Goal: Information Seeking & Learning: Learn about a topic

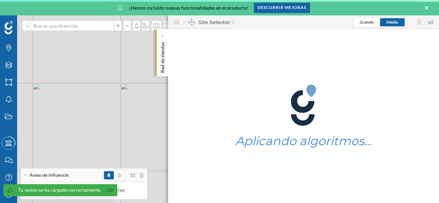
click at [160, 54] on p "Red de tiendas" at bounding box center [162, 56] width 7 height 34
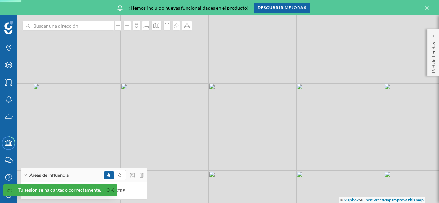
click at [428, 7] on icon at bounding box center [427, 8] width 4 height 4
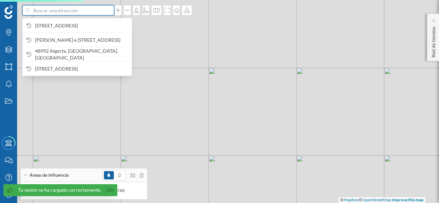
click at [65, 12] on input at bounding box center [68, 10] width 77 height 10
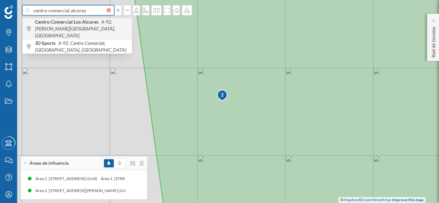
type input "centro comercial alcores"
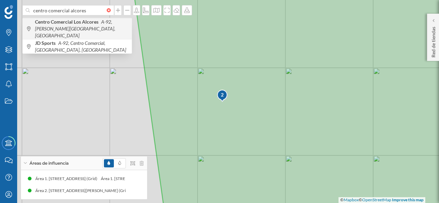
click at [68, 24] on b "Centro Comercial Los Alcores" at bounding box center [67, 22] width 65 height 6
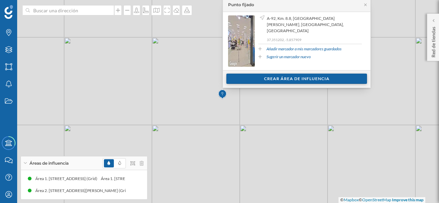
click at [305, 79] on div "Crear área de influencia" at bounding box center [296, 79] width 141 height 10
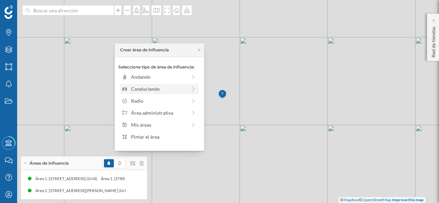
click at [194, 90] on icon at bounding box center [193, 89] width 6 height 5
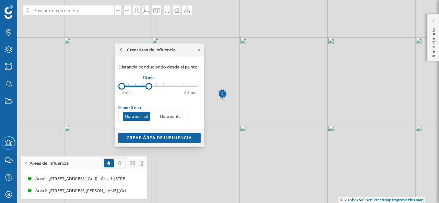
drag, startPoint x: 131, startPoint y: 85, endPoint x: 149, endPoint y: 89, distance: 18.2
click at [149, 89] on div at bounding box center [148, 86] width 7 height 7
click at [162, 138] on div "Crear área de influencia" at bounding box center [159, 138] width 82 height 10
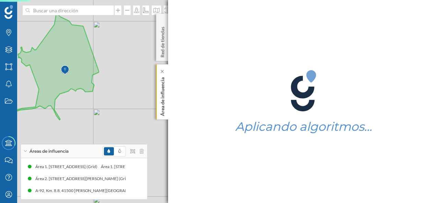
click at [168, 96] on div "Área de influencia" at bounding box center [162, 92] width 12 height 55
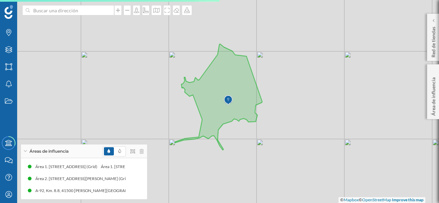
drag, startPoint x: 136, startPoint y: 103, endPoint x: 270, endPoint y: 123, distance: 135.0
click at [270, 123] on div "1 2 © Mapbox © OpenStreetMap Improve this map" at bounding box center [219, 101] width 439 height 203
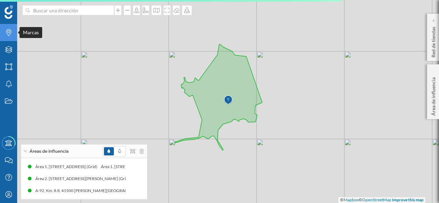
click at [9, 37] on div "Marcas" at bounding box center [8, 32] width 17 height 17
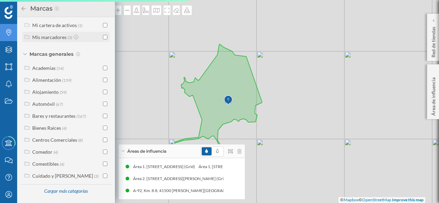
scroll to position [84, 0]
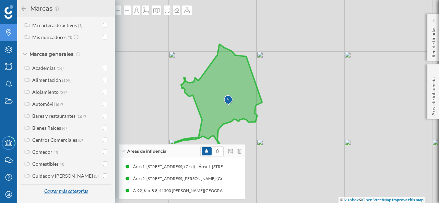
click at [49, 190] on div "Cargar más categorías" at bounding box center [66, 192] width 52 height 10
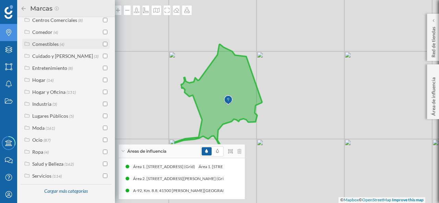
scroll to position [205, 0]
click at [45, 137] on span "(87)" at bounding box center [47, 140] width 7 height 6
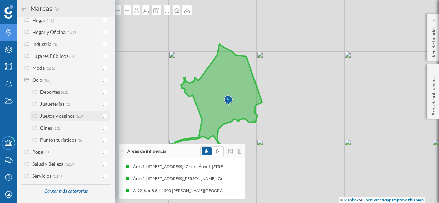
scroll to position [231, 0]
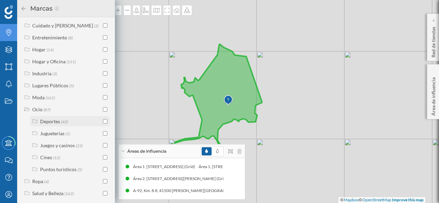
click at [54, 125] on div "Deportes" at bounding box center [50, 122] width 20 height 6
click at [64, 137] on div "Gimnasios" at bounding box center [59, 134] width 22 height 6
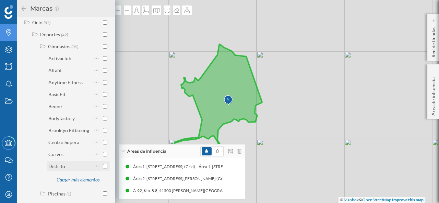
scroll to position [334, 0]
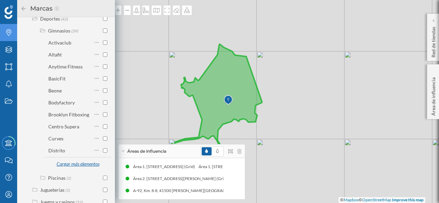
click at [83, 170] on div "Cargar más elementos" at bounding box center [77, 165] width 51 height 10
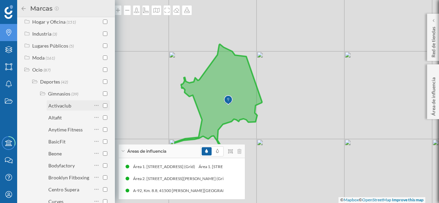
scroll to position [265, 0]
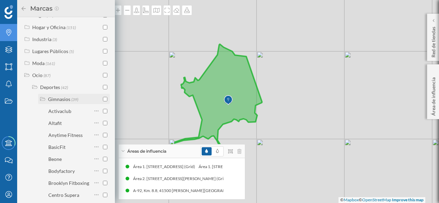
click at [103, 102] on input "checkbox" at bounding box center [105, 99] width 4 height 4
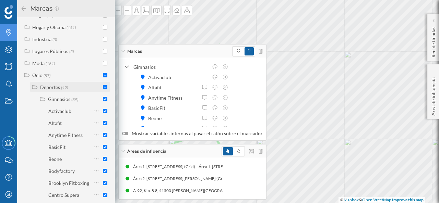
click at [103, 90] on input "checkbox" at bounding box center [105, 87] width 4 height 4
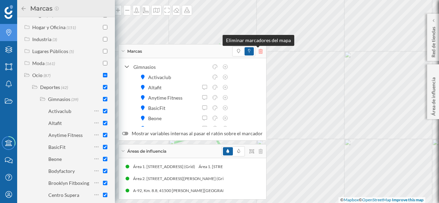
click at [259, 50] on icon at bounding box center [261, 51] width 4 height 5
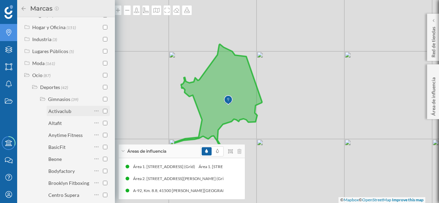
scroll to position [299, 0]
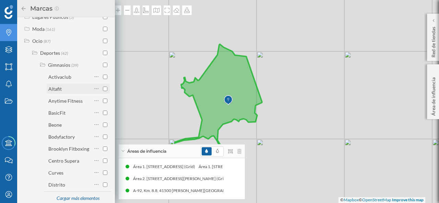
click at [104, 91] on input "checkbox" at bounding box center [105, 89] width 4 height 4
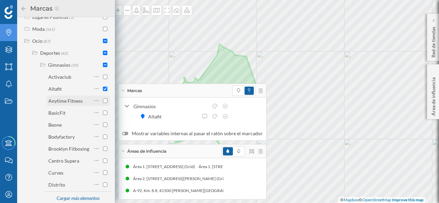
click at [103, 103] on input "checkbox" at bounding box center [105, 101] width 4 height 4
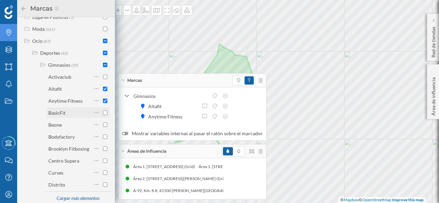
click at [103, 115] on input "checkbox" at bounding box center [105, 113] width 4 height 4
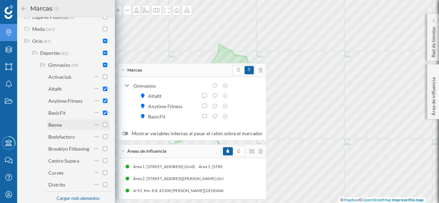
click at [103, 127] on input "checkbox" at bounding box center [105, 125] width 4 height 4
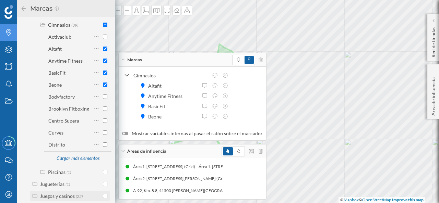
scroll to position [334, 0]
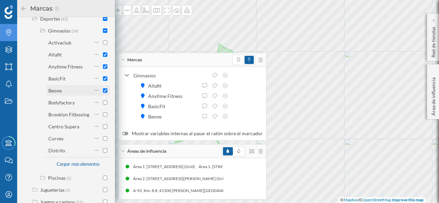
click at [103, 93] on input "checkbox" at bounding box center [105, 91] width 4 height 4
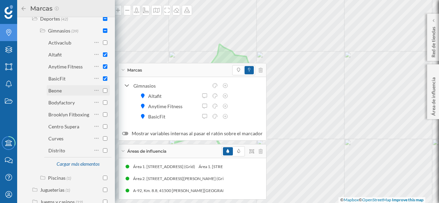
click at [104, 93] on input "checkbox" at bounding box center [105, 91] width 4 height 4
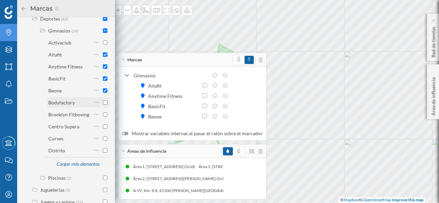
click at [103, 105] on input "checkbox" at bounding box center [105, 103] width 4 height 4
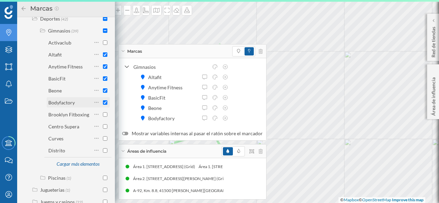
click at [106, 107] on div "Bodyfactory" at bounding box center [78, 102] width 63 height 10
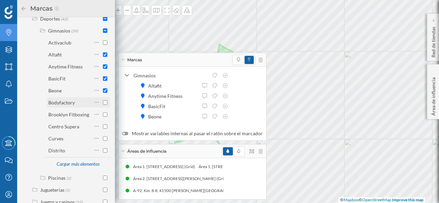
click at [103, 105] on input "checkbox" at bounding box center [105, 103] width 4 height 4
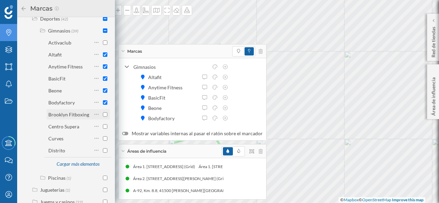
click at [104, 117] on input "checkbox" at bounding box center [105, 115] width 4 height 4
click at [84, 169] on div "Cargar más elementos" at bounding box center [77, 165] width 51 height 10
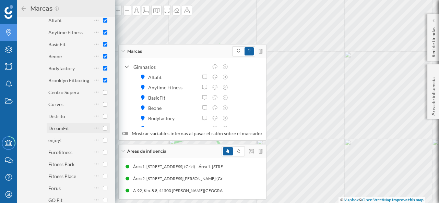
click at [103, 131] on input "checkbox" at bounding box center [105, 128] width 4 height 4
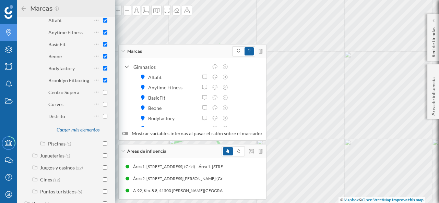
click at [77, 133] on div "Cargar más elementos" at bounding box center [77, 130] width 51 height 10
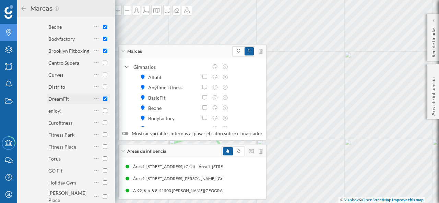
scroll to position [402, 0]
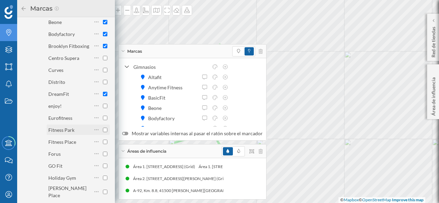
click at [103, 132] on input "checkbox" at bounding box center [105, 130] width 4 height 4
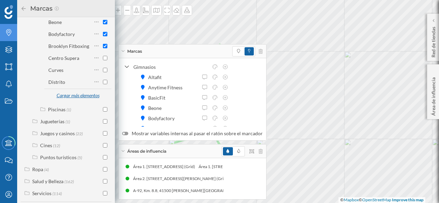
click at [76, 101] on div "Cargar más elementos" at bounding box center [77, 96] width 51 height 10
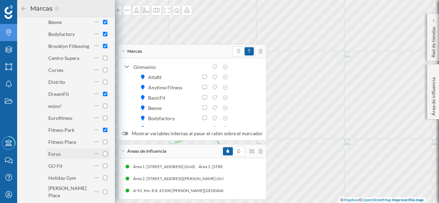
click at [103, 156] on input "checkbox" at bounding box center [105, 154] width 4 height 4
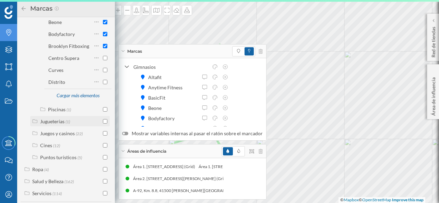
scroll to position [424, 0]
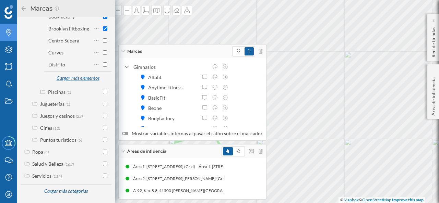
click at [88, 77] on div "Cargar más elementos" at bounding box center [77, 78] width 51 height 10
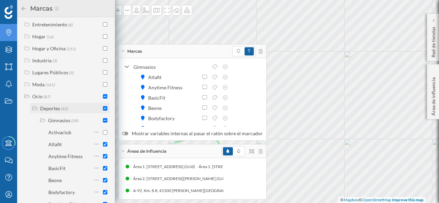
scroll to position [253, 0]
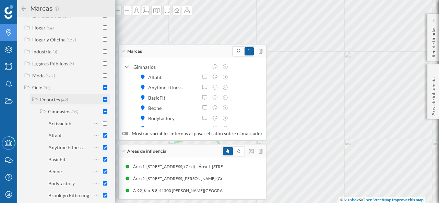
click at [103, 102] on input "checkbox" at bounding box center [105, 99] width 4 height 4
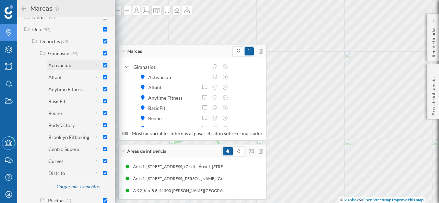
scroll to position [321, 0]
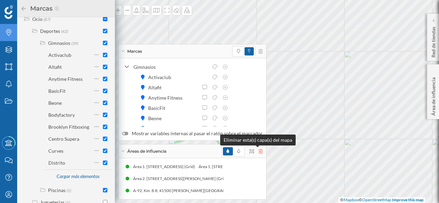
click at [259, 153] on icon at bounding box center [261, 151] width 4 height 5
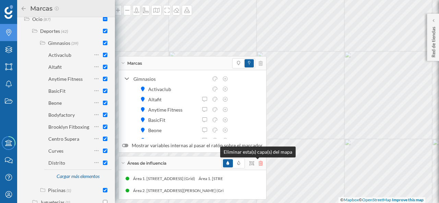
click at [259, 164] on icon at bounding box center [261, 163] width 4 height 5
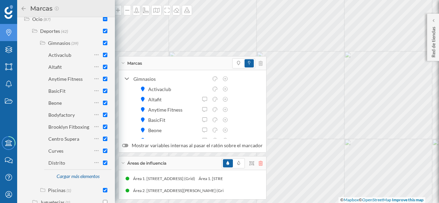
click at [259, 164] on icon at bounding box center [261, 163] width 4 height 5
click at [259, 165] on icon at bounding box center [261, 163] width 4 height 5
click at [233, 179] on div "Área 1. [STREET_ADDRESS] (Grid) Área 1. [STREET_ADDRESS] (Grid)" at bounding box center [192, 179] width 141 height 10
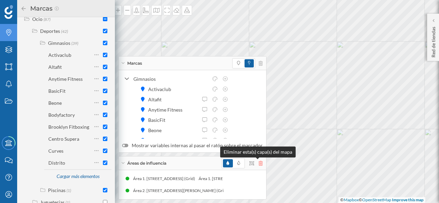
click at [259, 163] on icon at bounding box center [261, 163] width 4 height 5
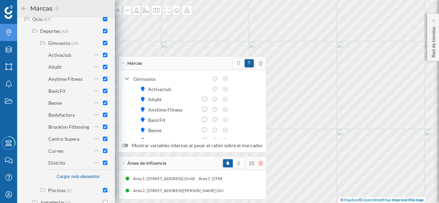
click at [259, 164] on icon at bounding box center [261, 163] width 4 height 5
click at [123, 164] on icon at bounding box center [122, 164] width 3 height 2
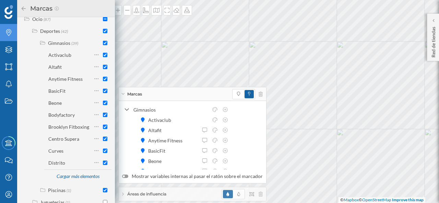
click at [121, 193] on div "Áreas de influencia" at bounding box center [193, 195] width 148 height 14
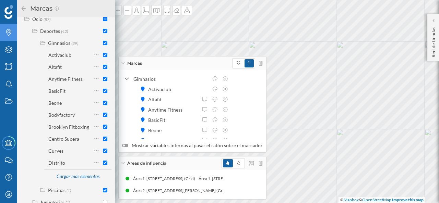
drag, startPoint x: 260, startPoint y: 160, endPoint x: 255, endPoint y: 165, distance: 7.3
click at [259, 161] on div "Áreas de influencia" at bounding box center [193, 164] width 148 height 14
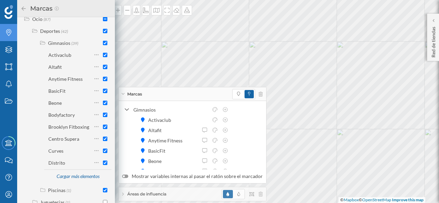
click at [255, 165] on div "Gimnasios Activaclub Altafit Anytime Fitness BasicFit [GEOGRAPHIC_DATA] Bodyfac…" at bounding box center [192, 169] width 141 height 129
click at [21, 5] on div "Marcas" at bounding box center [66, 8] width 91 height 11
click at [22, 9] on icon at bounding box center [24, 8] width 4 height 4
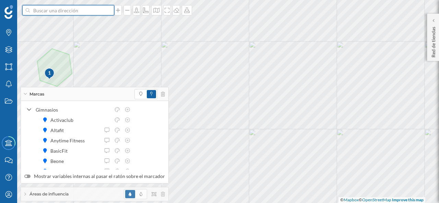
click at [97, 13] on input at bounding box center [68, 10] width 77 height 10
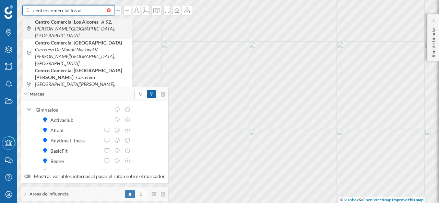
type input "centro comercial los al"
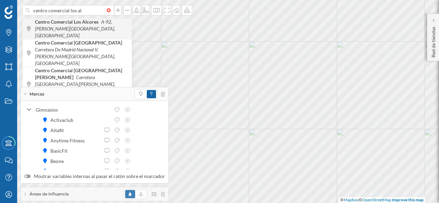
click at [81, 26] on span "Centro Comercial [GEOGRAPHIC_DATA] A-92, [PERSON_NAME][GEOGRAPHIC_DATA], [GEOGR…" at bounding box center [81, 29] width 93 height 21
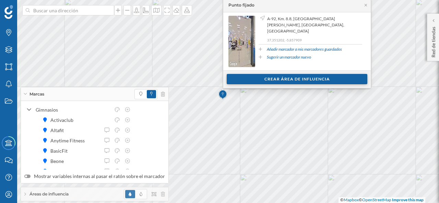
click at [302, 83] on div "Crear área de influencia" at bounding box center [297, 79] width 141 height 10
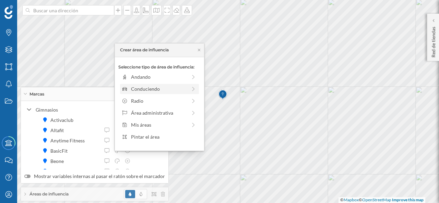
click at [150, 92] on div "Conduciendo" at bounding box center [159, 88] width 56 height 7
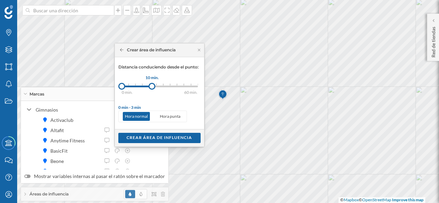
drag, startPoint x: 130, startPoint y: 86, endPoint x: 152, endPoint y: 87, distance: 22.0
click at [152, 87] on div at bounding box center [152, 86] width 7 height 7
click at [151, 139] on div "Crear área de influencia" at bounding box center [159, 138] width 82 height 10
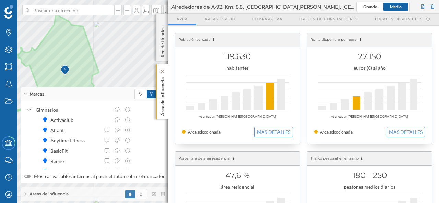
click at [161, 96] on p "Área de influencia" at bounding box center [162, 96] width 7 height 42
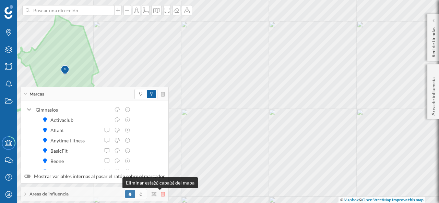
click at [161, 195] on icon at bounding box center [163, 194] width 4 height 5
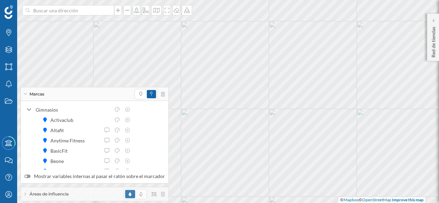
click at [23, 192] on div "Áreas de influencia" at bounding box center [95, 195] width 148 height 14
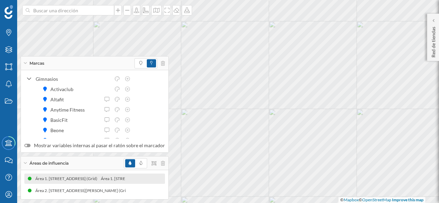
click at [83, 179] on div "Área 1. [STREET_ADDRESS] (Grid)" at bounding box center [68, 179] width 66 height 7
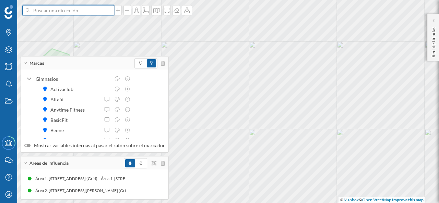
click at [65, 15] on input at bounding box center [68, 10] width 77 height 10
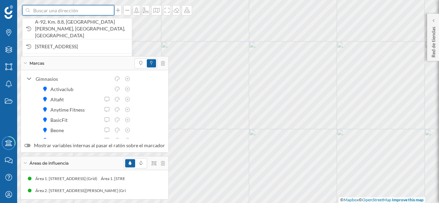
click at [65, 12] on input at bounding box center [68, 10] width 77 height 10
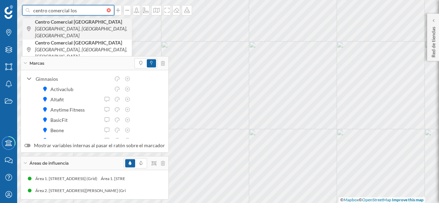
type input "centro comercial los"
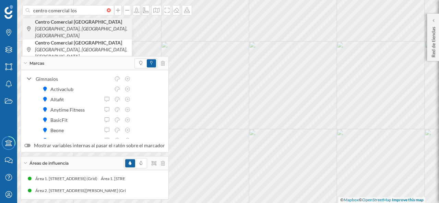
click at [75, 30] on icon "[GEOGRAPHIC_DATA], [GEOGRAPHIC_DATA], [GEOGRAPHIC_DATA]" at bounding box center [81, 32] width 92 height 13
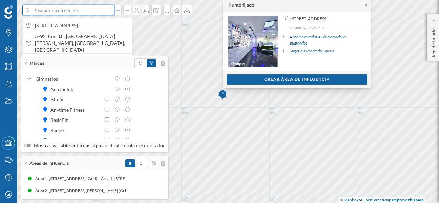
click at [74, 13] on input at bounding box center [68, 10] width 77 height 10
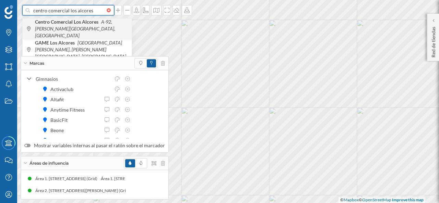
type input "centro comercial los alcores"
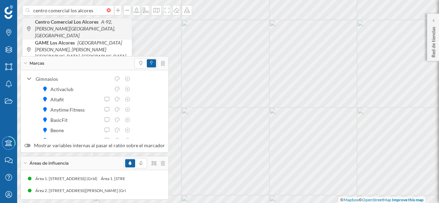
click at [99, 25] on span "Centro Comercial [GEOGRAPHIC_DATA] A-92, [PERSON_NAME][GEOGRAPHIC_DATA], [GEOGR…" at bounding box center [81, 29] width 93 height 21
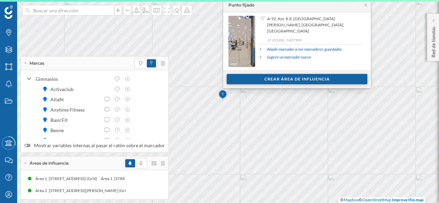
click at [298, 81] on div "Crear área de influencia" at bounding box center [297, 79] width 141 height 10
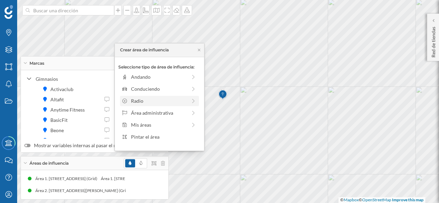
click at [159, 98] on div "Radio" at bounding box center [159, 100] width 56 height 7
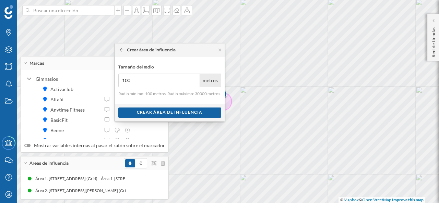
click at [120, 49] on icon at bounding box center [122, 49] width 4 height 3
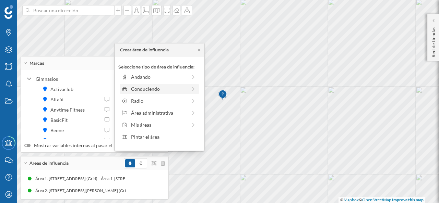
click at [155, 85] on div "Conduciendo" at bounding box center [159, 88] width 56 height 7
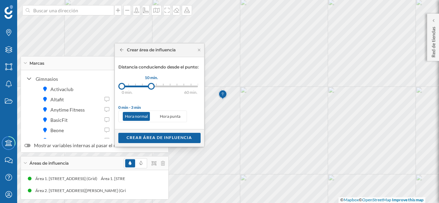
drag, startPoint x: 129, startPoint y: 86, endPoint x: 151, endPoint y: 87, distance: 22.3
click at [151, 87] on div at bounding box center [151, 86] width 7 height 7
click at [150, 138] on div "Crear área de influencia" at bounding box center [159, 138] width 82 height 10
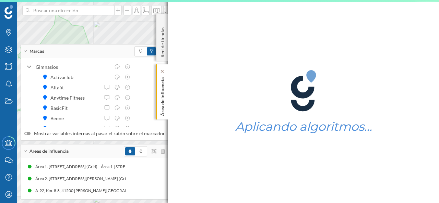
click at [162, 92] on p "Área de influencia" at bounding box center [162, 96] width 7 height 42
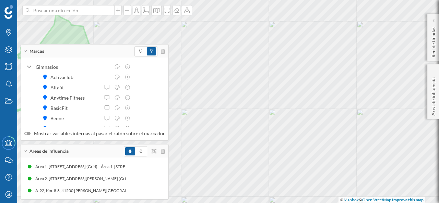
click at [26, 51] on icon at bounding box center [25, 51] width 4 height 2
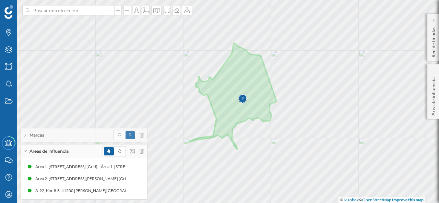
click at [23, 151] on div "Áreas de influencia" at bounding box center [84, 152] width 126 height 14
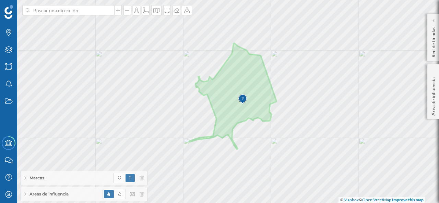
click at [43, 179] on span "Marcas" at bounding box center [37, 178] width 15 height 6
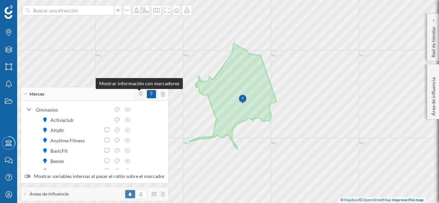
click at [139, 94] on icon at bounding box center [140, 94] width 3 height 4
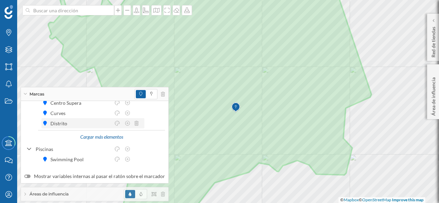
scroll to position [55, 0]
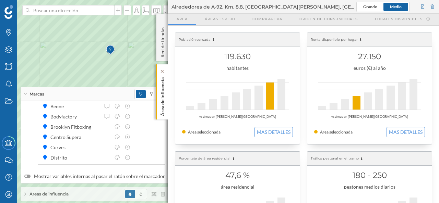
click at [161, 98] on p "Área de influencia" at bounding box center [162, 96] width 7 height 42
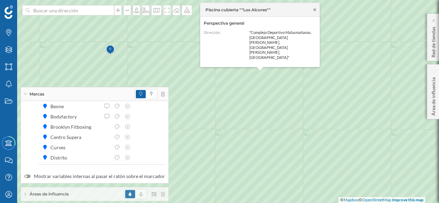
click at [315, 12] on icon at bounding box center [314, 10] width 5 height 4
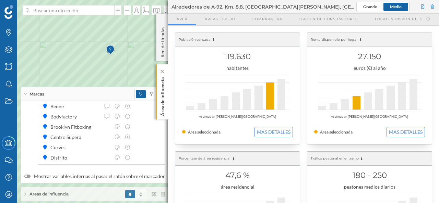
click at [163, 85] on p "Área de influencia" at bounding box center [162, 96] width 7 height 42
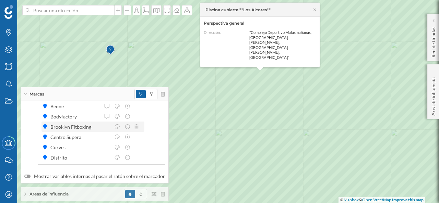
scroll to position [89, 0]
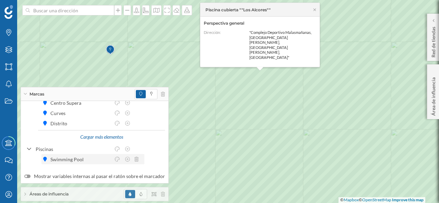
click at [139, 159] on div at bounding box center [122, 159] width 39 height 7
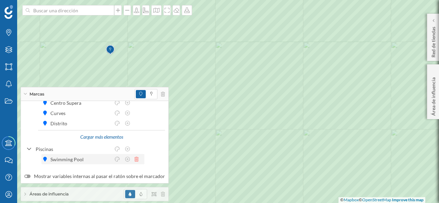
click at [136, 160] on icon at bounding box center [137, 159] width 4 height 5
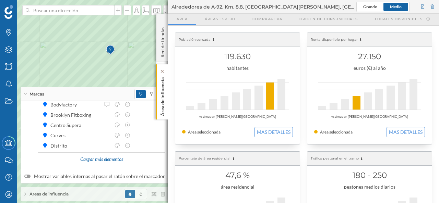
click at [167, 87] on div "Área de influencia" at bounding box center [162, 92] width 12 height 55
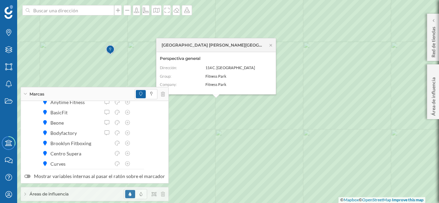
scroll to position [33, 0]
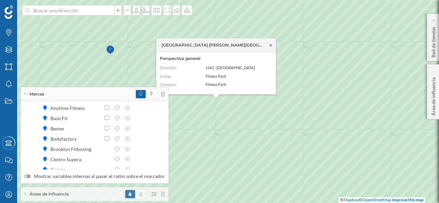
click at [271, 45] on icon at bounding box center [270, 45] width 5 height 4
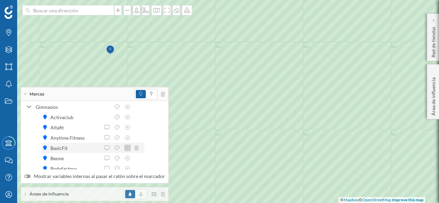
scroll to position [0, 0]
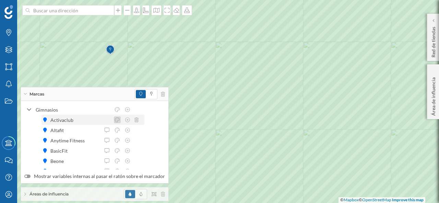
click at [118, 120] on icon at bounding box center [117, 120] width 6 height 5
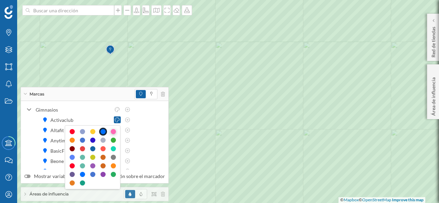
click at [115, 131] on div at bounding box center [113, 131] width 5 height 5
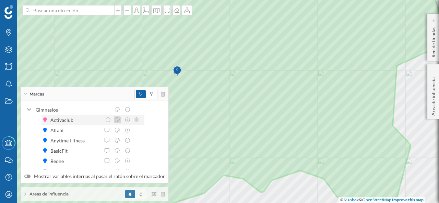
click at [117, 120] on icon at bounding box center [117, 120] width 6 height 5
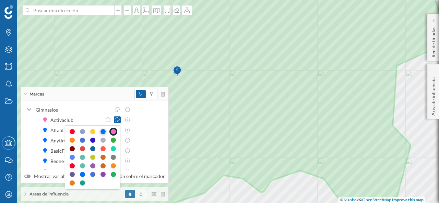
click at [103, 130] on div at bounding box center [103, 131] width 5 height 5
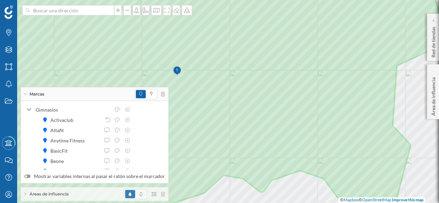
click at [27, 95] on icon at bounding box center [25, 94] width 4 height 2
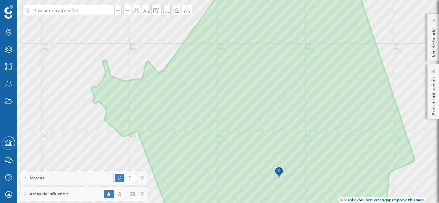
click at [433, 94] on p "Área de influencia" at bounding box center [433, 95] width 7 height 41
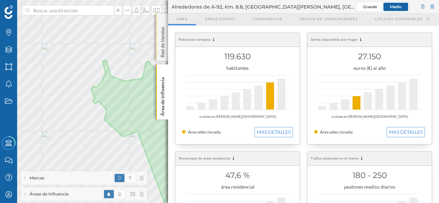
click at [163, 48] on p "Red de tiendas" at bounding box center [162, 41] width 7 height 34
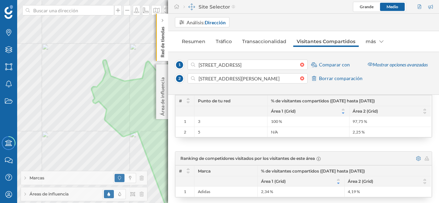
scroll to position [124, 0]
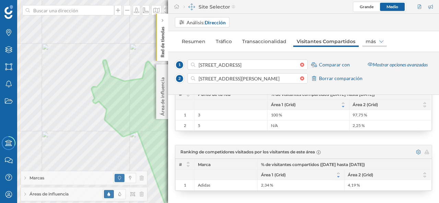
click at [380, 40] on icon at bounding box center [382, 41] width 4 height 5
click at [393, 79] on div "Marcas" at bounding box center [383, 80] width 44 height 7
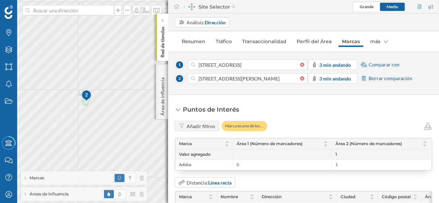
click at [386, 79] on span "Borrar comparación" at bounding box center [391, 78] width 44 height 7
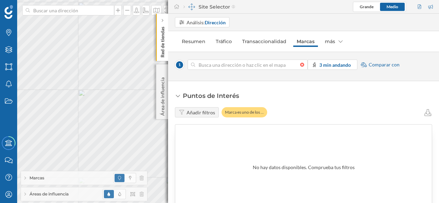
click at [302, 64] on div at bounding box center [304, 65] width 8 height 4
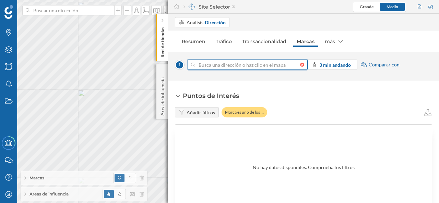
click at [300, 64] on input at bounding box center [247, 65] width 105 height 10
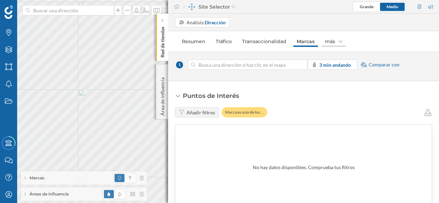
click at [334, 40] on div "más" at bounding box center [334, 41] width 25 height 11
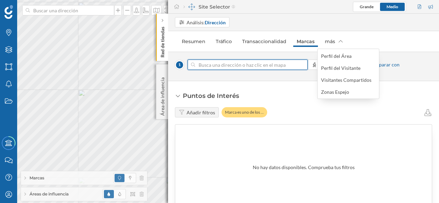
click at [241, 64] on input at bounding box center [247, 65] width 105 height 10
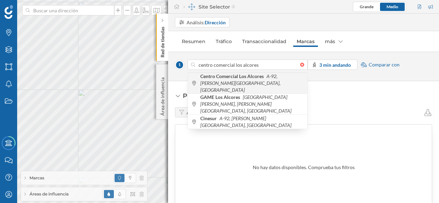
click at [235, 78] on b "Centro Comercial Los Alcores" at bounding box center [232, 76] width 65 height 6
type input "A-92, Km. 8.8, [GEOGRAPHIC_DATA][PERSON_NAME], [GEOGRAPHIC_DATA], [GEOGRAPHIC_D…"
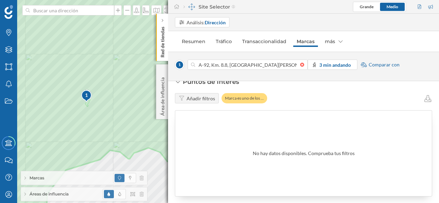
scroll to position [21, 0]
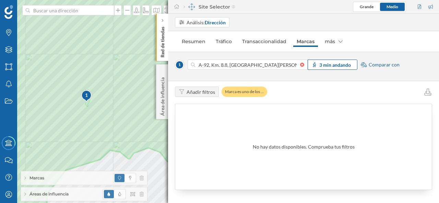
click at [338, 62] on strong "3 min andando" at bounding box center [335, 65] width 32 height 6
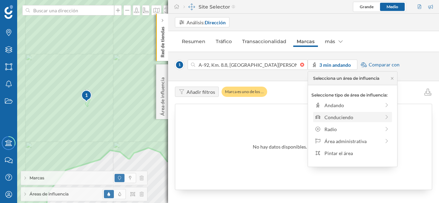
click at [355, 119] on div "Conduciendo" at bounding box center [353, 117] width 56 height 7
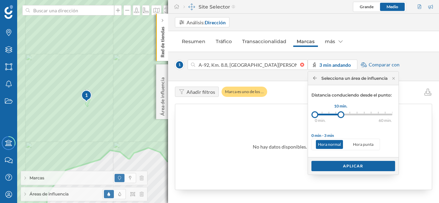
drag, startPoint x: 322, startPoint y: 115, endPoint x: 342, endPoint y: 117, distance: 19.7
click at [342, 117] on div at bounding box center [341, 115] width 7 height 7
click at [350, 164] on div "Aplicar" at bounding box center [354, 166] width 84 height 10
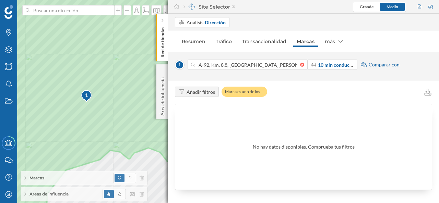
click at [194, 96] on div "Añadir filtros" at bounding box center [197, 92] width 44 height 10
click at [185, 41] on link "Resumen" at bounding box center [193, 41] width 31 height 11
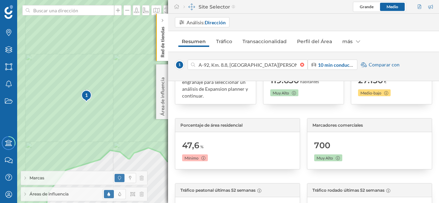
scroll to position [0, 0]
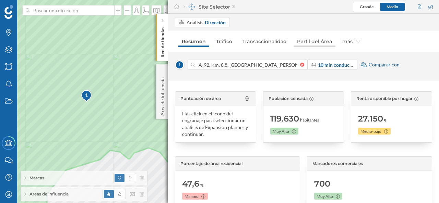
click at [320, 40] on link "Perfil del Área" at bounding box center [315, 41] width 42 height 11
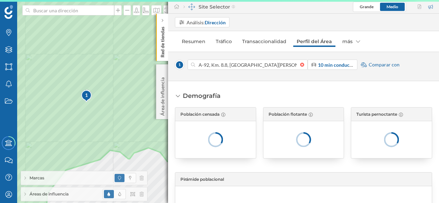
click at [160, 48] on p "Red de tiendas" at bounding box center [162, 41] width 7 height 34
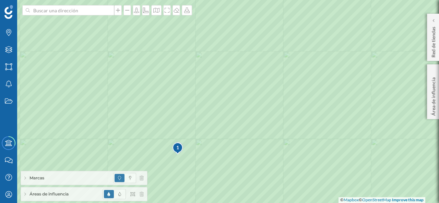
click at [179, 150] on div "1" at bounding box center [177, 147] width 11 height 7
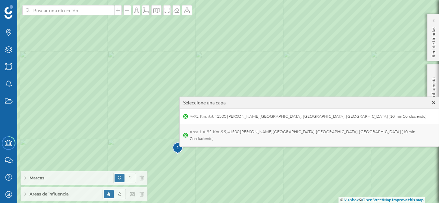
click at [325, 130] on span "Área 1. A-92, Km. 8.8, 41500 [PERSON_NAME][GEOGRAPHIC_DATA], [GEOGRAPHIC_DATA],…" at bounding box center [311, 135] width 247 height 17
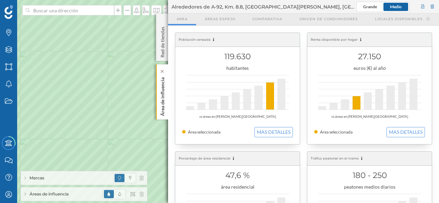
drag, startPoint x: 161, startPoint y: 98, endPoint x: 160, endPoint y: 114, distance: 15.8
click at [161, 103] on p "Área de influencia" at bounding box center [162, 96] width 7 height 42
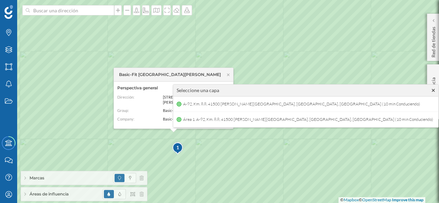
click at [432, 91] on icon at bounding box center [433, 90] width 3 height 3
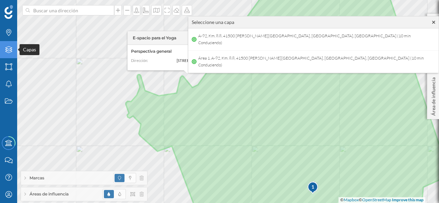
click at [9, 54] on div "Capas" at bounding box center [8, 49] width 17 height 17
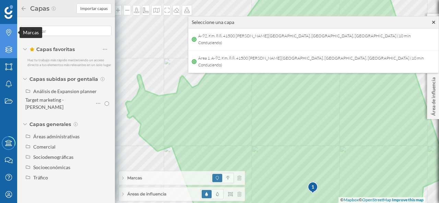
click at [9, 27] on div "Marcas" at bounding box center [8, 32] width 17 height 17
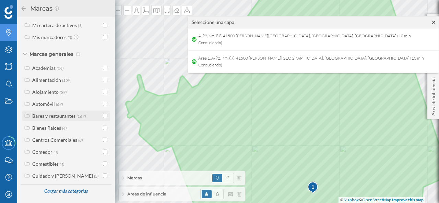
scroll to position [84, 0]
click at [56, 194] on div "Cargar más categorías" at bounding box center [66, 192] width 52 height 10
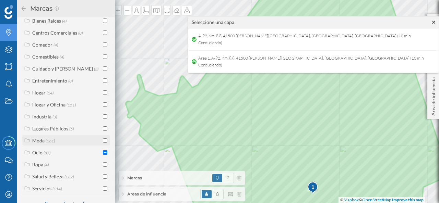
scroll to position [205, 0]
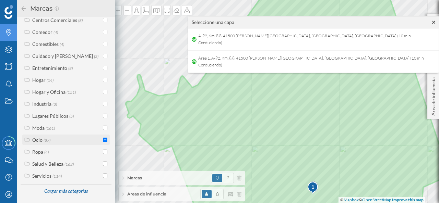
click at [37, 139] on div "Ocio" at bounding box center [37, 140] width 10 height 6
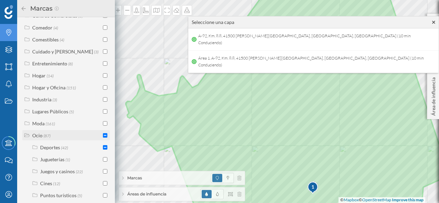
scroll to position [265, 0]
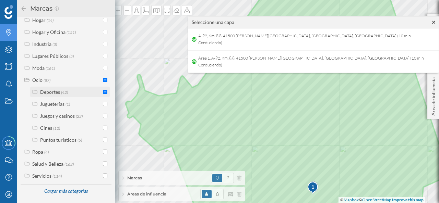
click at [50, 94] on div "Deportes" at bounding box center [50, 92] width 20 height 6
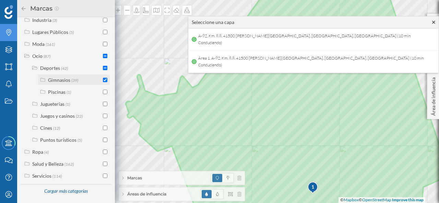
scroll to position [289, 0]
click at [64, 83] on label "Gimnasios (39)" at bounding box center [63, 80] width 30 height 7
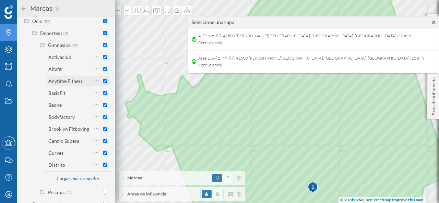
scroll to position [323, 0]
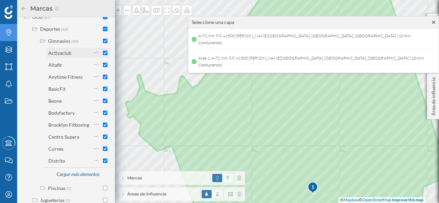
click at [104, 55] on input "checkbox" at bounding box center [105, 53] width 4 height 4
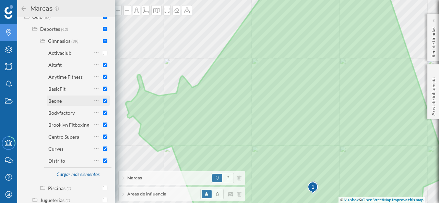
click at [104, 103] on input "checkbox" at bounding box center [105, 101] width 4 height 4
click at [104, 115] on input "checkbox" at bounding box center [105, 113] width 4 height 4
click at [103, 139] on input "checkbox" at bounding box center [105, 137] width 4 height 4
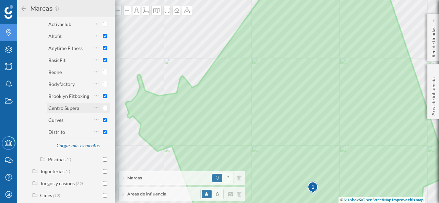
scroll to position [358, 0]
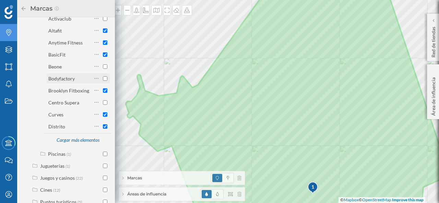
click at [103, 81] on input "checkbox" at bounding box center [105, 79] width 4 height 4
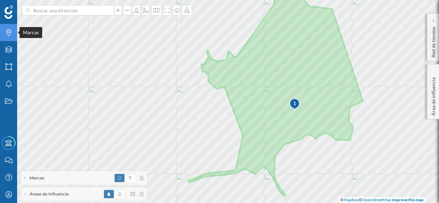
click at [12, 35] on icon "Marcas" at bounding box center [8, 32] width 9 height 7
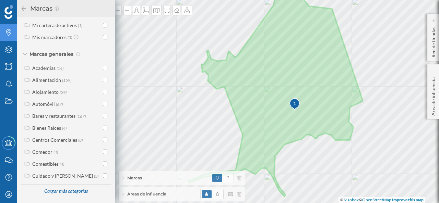
scroll to position [84, 0]
click at [59, 192] on div "Cargar más categorías" at bounding box center [66, 192] width 52 height 10
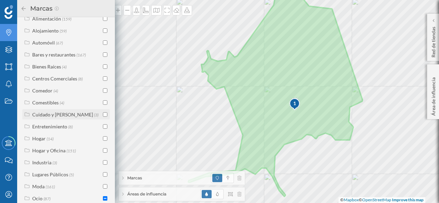
scroll to position [205, 0]
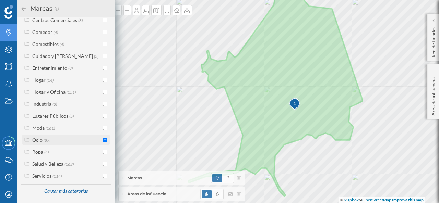
click at [40, 140] on div "Ocio" at bounding box center [37, 140] width 10 height 6
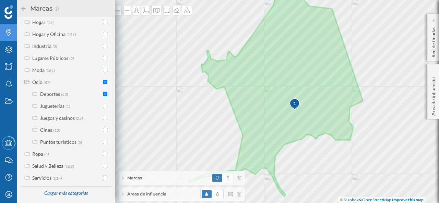
scroll to position [265, 0]
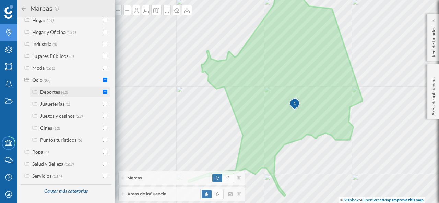
click at [53, 92] on div "Deportes" at bounding box center [50, 92] width 20 height 6
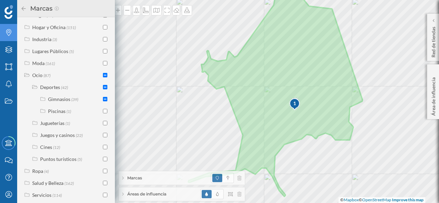
scroll to position [289, 0]
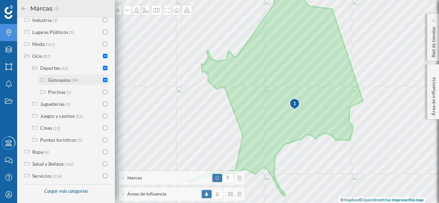
click at [59, 79] on div "Gimnasios" at bounding box center [59, 80] width 22 height 6
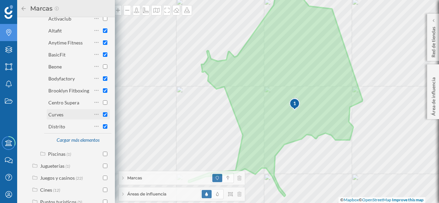
scroll to position [323, 0]
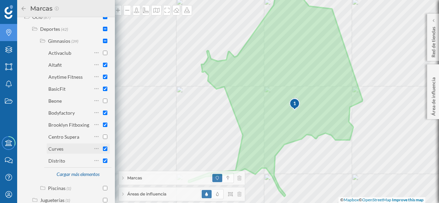
click at [103, 151] on input "checkbox" at bounding box center [105, 149] width 4 height 4
click at [104, 163] on input "checkbox" at bounding box center [105, 161] width 4 height 4
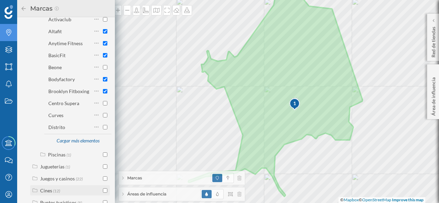
scroll to position [392, 0]
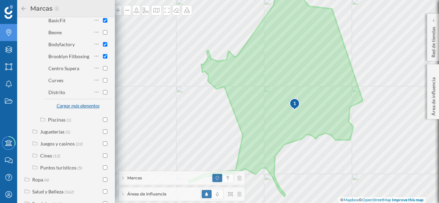
click at [80, 111] on div "Cargar más elementos" at bounding box center [77, 106] width 51 height 10
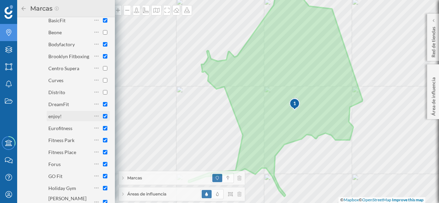
scroll to position [426, 0]
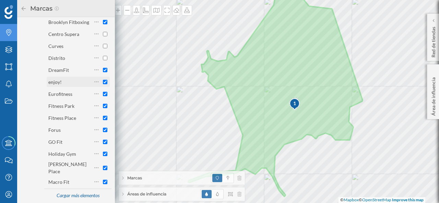
click at [103, 84] on input "checkbox" at bounding box center [105, 82] width 4 height 4
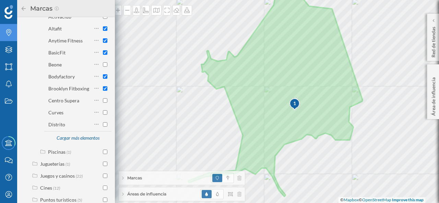
scroll to position [355, 0]
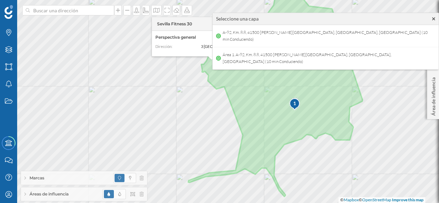
click at [432, 18] on icon at bounding box center [433, 18] width 3 height 3
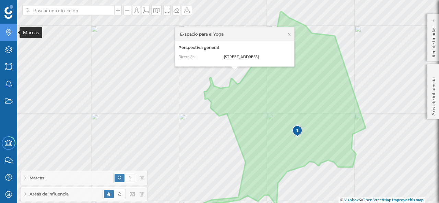
click at [7, 34] on icon at bounding box center [8, 32] width 5 height 7
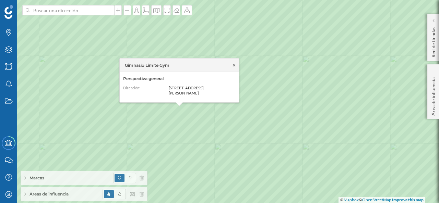
click at [233, 67] on icon at bounding box center [234, 65] width 5 height 4
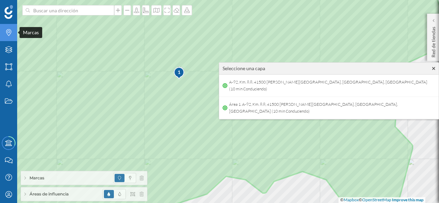
click at [9, 35] on icon at bounding box center [8, 32] width 5 height 7
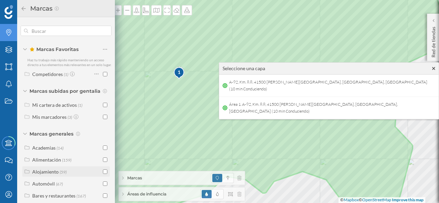
scroll to position [84, 0]
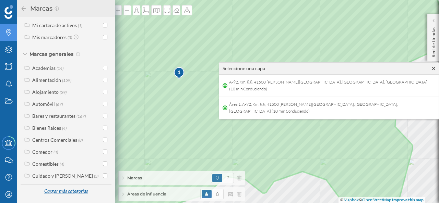
click at [59, 193] on div "Cargar más categorías" at bounding box center [66, 192] width 52 height 10
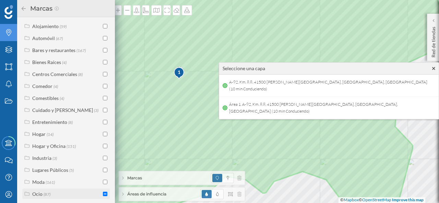
scroll to position [187, 0]
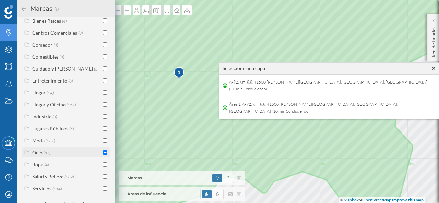
click at [39, 156] on div "Ocio" at bounding box center [37, 153] width 10 height 6
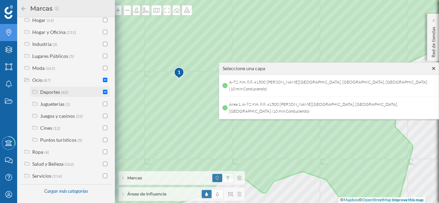
click at [58, 89] on div "Deportes" at bounding box center [50, 92] width 20 height 6
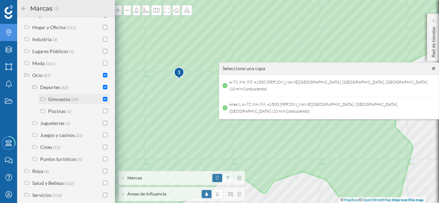
scroll to position [289, 0]
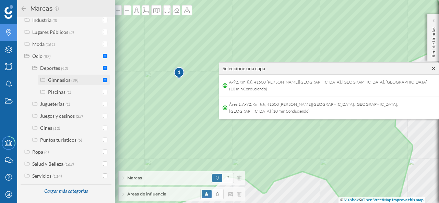
click at [63, 80] on div "Gimnasios" at bounding box center [59, 80] width 22 height 6
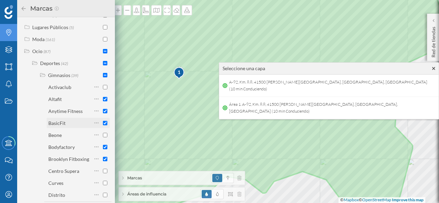
scroll to position [358, 0]
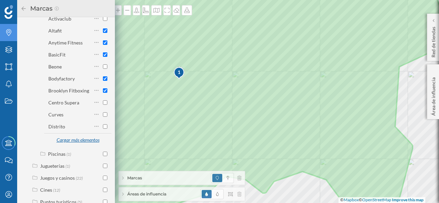
click at [75, 144] on div "Cargar más elementos" at bounding box center [77, 141] width 51 height 10
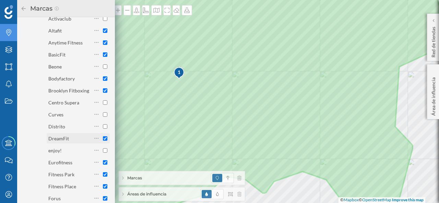
scroll to position [426, 0]
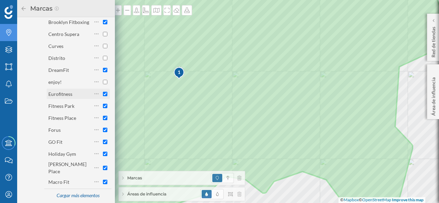
click at [103, 96] on input "checkbox" at bounding box center [105, 94] width 4 height 4
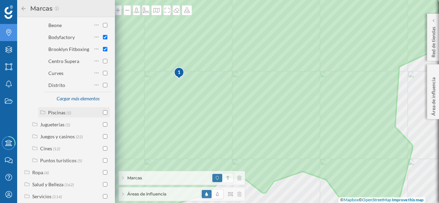
scroll to position [390, 0]
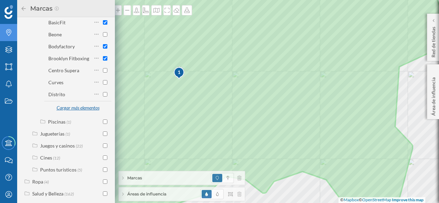
click at [82, 111] on div "Cargar más elementos" at bounding box center [77, 108] width 51 height 10
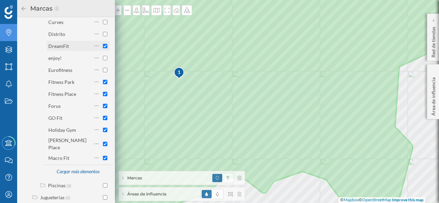
scroll to position [458, 0]
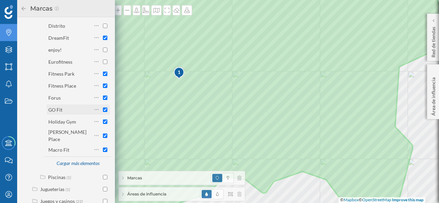
click at [103, 112] on input "checkbox" at bounding box center [105, 110] width 4 height 4
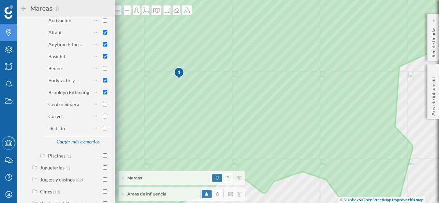
scroll to position [355, 0]
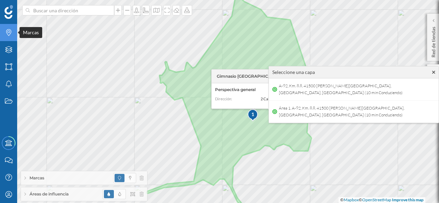
click at [10, 37] on div "Marcas" at bounding box center [8, 32] width 17 height 17
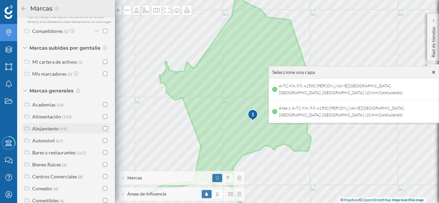
scroll to position [84, 0]
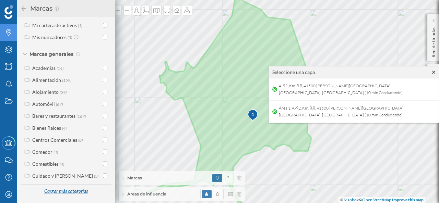
click at [52, 191] on div "Cargar más categorías" at bounding box center [66, 192] width 52 height 10
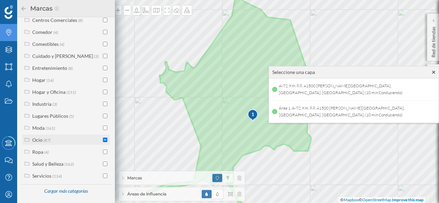
scroll to position [205, 0]
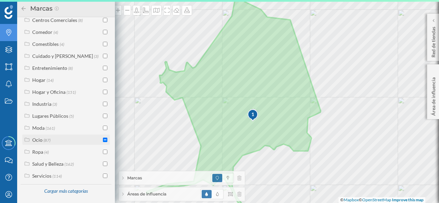
click at [54, 139] on div "Ocio (87)" at bounding box center [66, 140] width 69 height 7
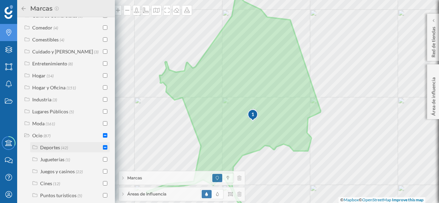
click at [56, 151] on div "Deportes" at bounding box center [50, 148] width 20 height 6
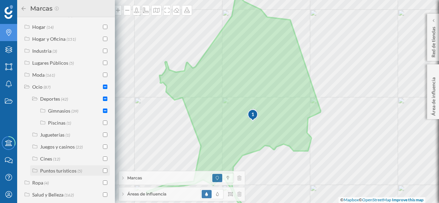
scroll to position [289, 0]
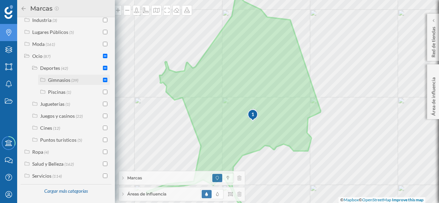
click at [65, 78] on div "Gimnasios" at bounding box center [59, 80] width 22 height 6
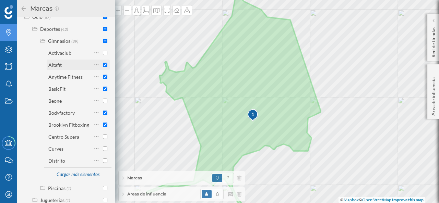
scroll to position [358, 0]
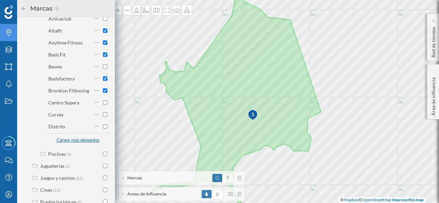
click at [69, 144] on div "Cargar más elementos" at bounding box center [77, 141] width 51 height 10
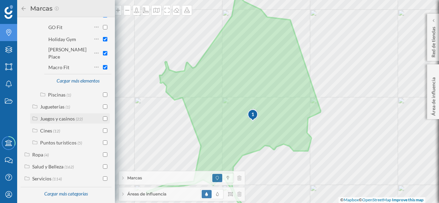
scroll to position [544, 0]
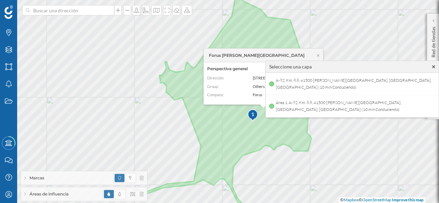
click at [432, 67] on icon at bounding box center [433, 67] width 3 height 3
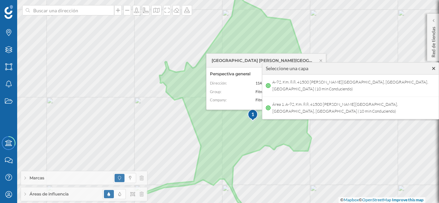
click at [432, 69] on icon at bounding box center [433, 68] width 3 height 3
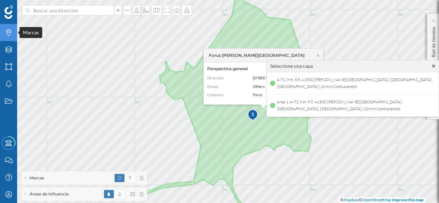
click at [6, 35] on icon "Marcas" at bounding box center [8, 32] width 9 height 7
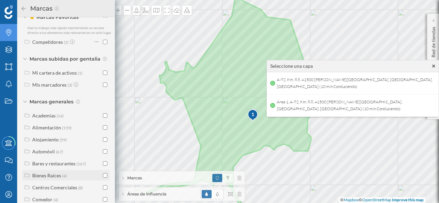
scroll to position [16, 0]
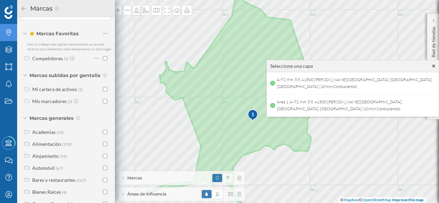
click at [153, 178] on div "Marcas" at bounding box center [182, 179] width 126 height 14
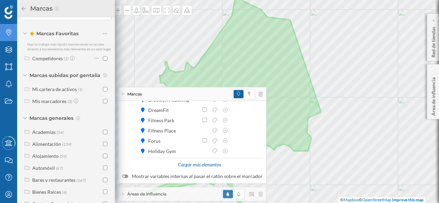
scroll to position [67, 0]
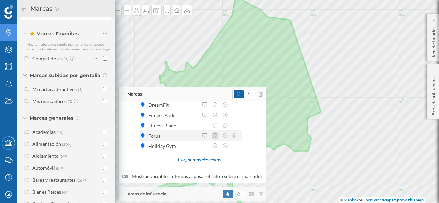
click at [215, 136] on icon at bounding box center [215, 135] width 6 height 5
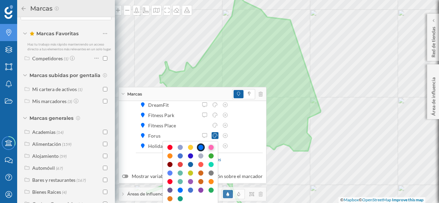
click at [212, 148] on div at bounding box center [211, 147] width 5 height 5
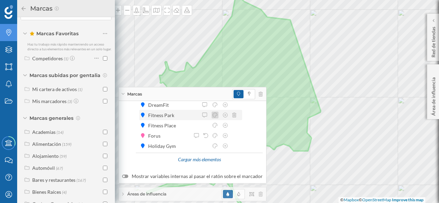
click at [213, 116] on icon at bounding box center [215, 115] width 5 height 5
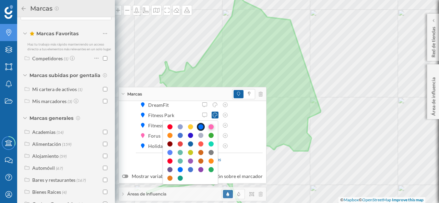
click at [209, 128] on div at bounding box center [211, 127] width 5 height 5
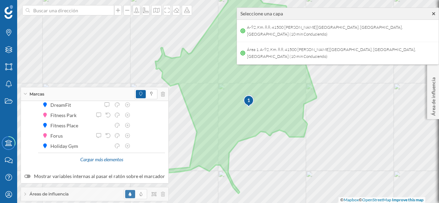
click at [250, 101] on div "1" at bounding box center [248, 100] width 11 height 7
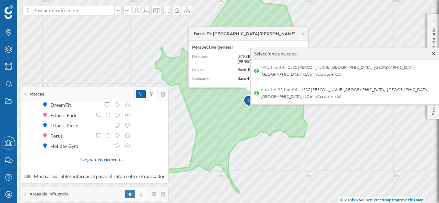
click at [432, 54] on icon at bounding box center [433, 53] width 3 height 3
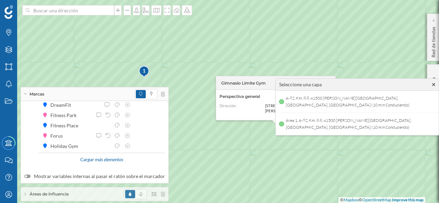
click at [435, 85] on icon at bounding box center [433, 84] width 3 height 5
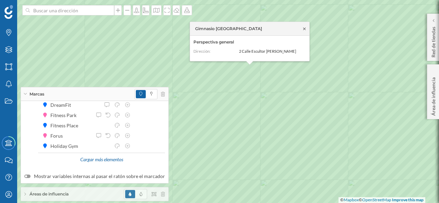
click at [305, 29] on icon at bounding box center [304, 28] width 2 height 2
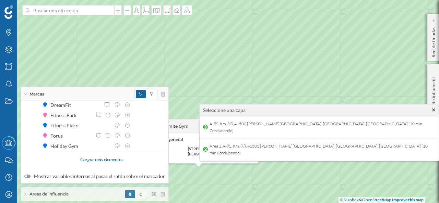
click at [432, 108] on icon at bounding box center [433, 110] width 3 height 5
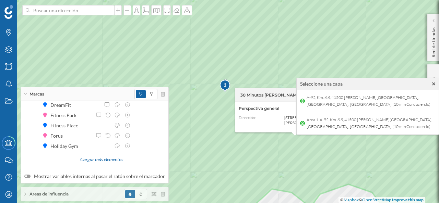
click at [434, 83] on icon at bounding box center [433, 84] width 3 height 5
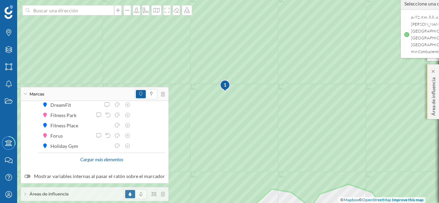
click at [434, 83] on p "Área de influencia" at bounding box center [433, 95] width 7 height 41
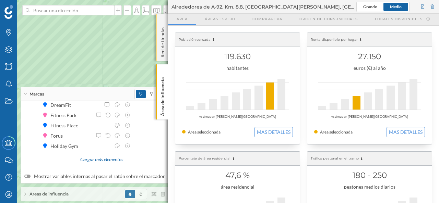
click at [167, 39] on div "Red de tiendas" at bounding box center [162, 37] width 12 height 47
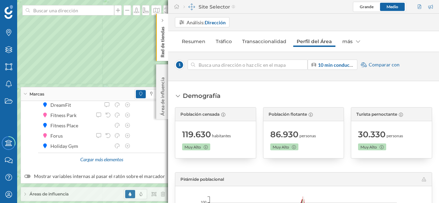
click at [303, 65] on div at bounding box center [304, 65] width 8 height 4
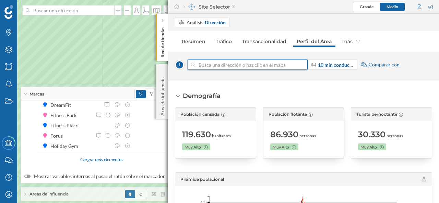
click at [300, 65] on input at bounding box center [247, 65] width 105 height 10
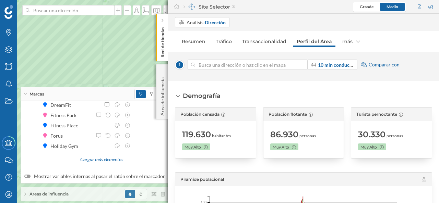
click at [160, 50] on p "Red de tiendas" at bounding box center [162, 41] width 7 height 34
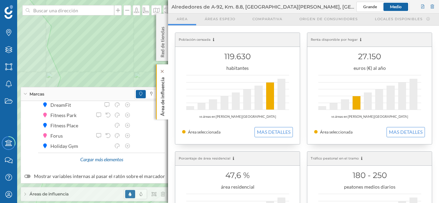
click at [164, 94] on p "Área de influencia" at bounding box center [162, 96] width 7 height 42
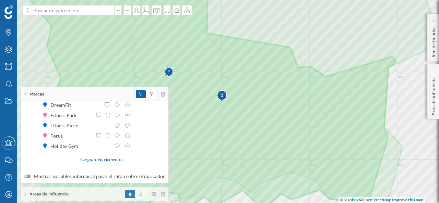
click at [28, 93] on div "Marcas" at bounding box center [95, 94] width 148 height 14
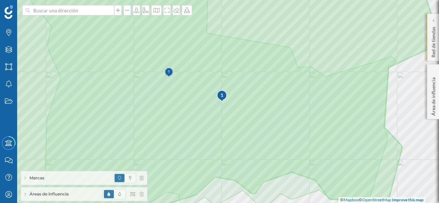
click at [433, 40] on p "Red de tiendas" at bounding box center [433, 41] width 7 height 34
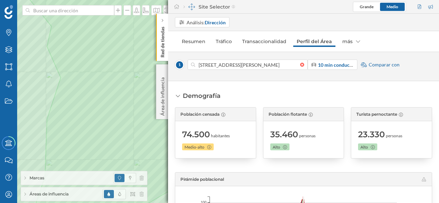
click at [301, 62] on div at bounding box center [248, 65] width 120 height 10
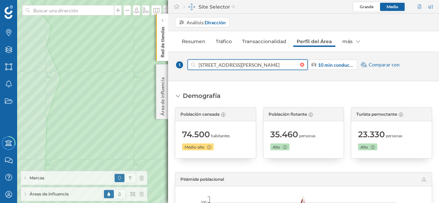
click at [300, 62] on input "[STREET_ADDRESS][PERSON_NAME]" at bounding box center [247, 65] width 105 height 10
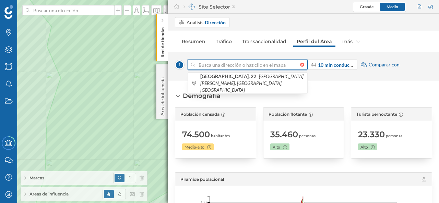
scroll to position [0, 0]
click at [301, 64] on div at bounding box center [304, 65] width 8 height 4
click at [300, 64] on input at bounding box center [247, 65] width 105 height 10
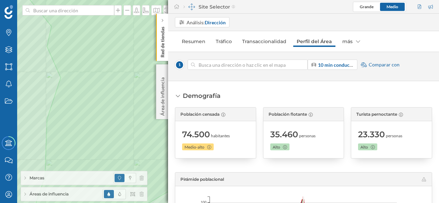
click at [35, 195] on span "Áreas de influencia" at bounding box center [49, 194] width 39 height 6
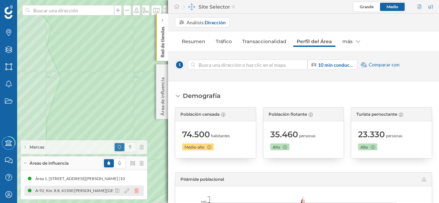
click at [136, 191] on icon at bounding box center [137, 191] width 4 height 5
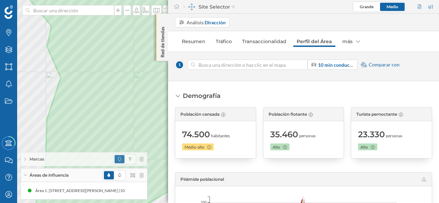
click at [159, 52] on div "Red de tiendas" at bounding box center [162, 37] width 12 height 47
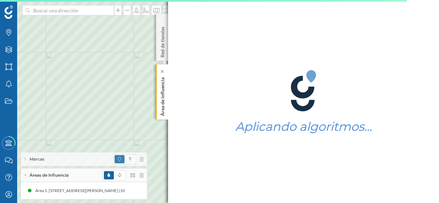
click at [163, 95] on p "Área de influencia" at bounding box center [162, 96] width 7 height 42
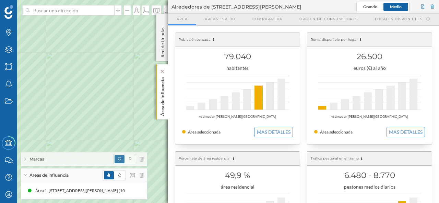
click at [162, 102] on p "Área de influencia" at bounding box center [162, 96] width 7 height 42
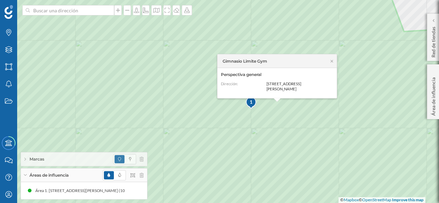
click at [333, 63] on div "Gimnasio Limite Gym" at bounding box center [277, 62] width 119 height 14
click at [333, 62] on icon at bounding box center [332, 61] width 2 height 2
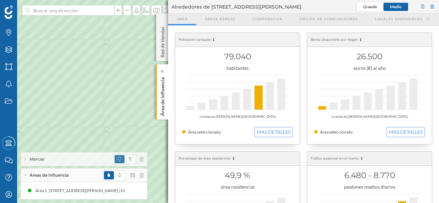
click at [159, 94] on p "Área de influencia" at bounding box center [162, 96] width 7 height 42
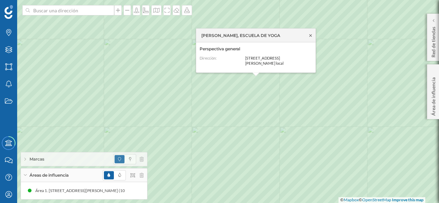
click at [309, 37] on icon at bounding box center [310, 35] width 5 height 4
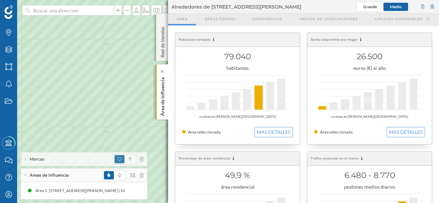
click at [167, 88] on div "Área de influencia" at bounding box center [162, 92] width 12 height 55
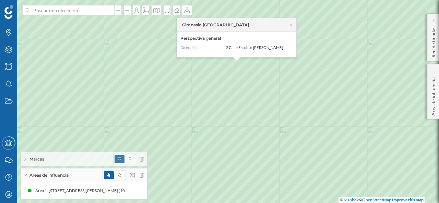
click at [44, 161] on span "Marcas" at bounding box center [37, 159] width 15 height 6
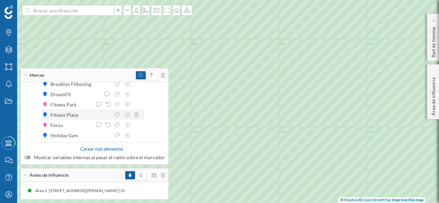
scroll to position [67, 0]
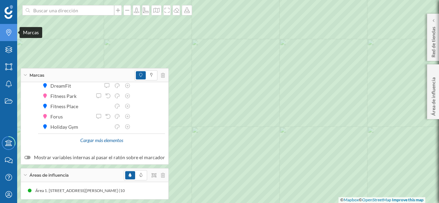
click at [8, 31] on icon "Marcas" at bounding box center [8, 32] width 9 height 7
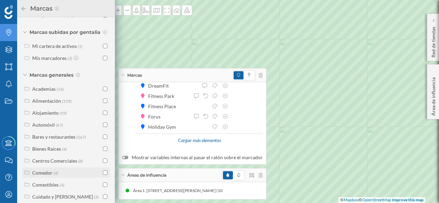
scroll to position [84, 0]
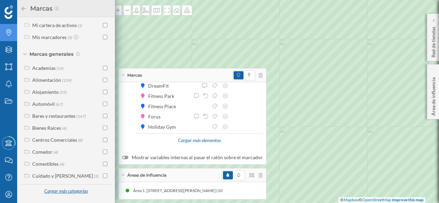
click at [54, 190] on div "Cargar más categorías" at bounding box center [66, 192] width 52 height 10
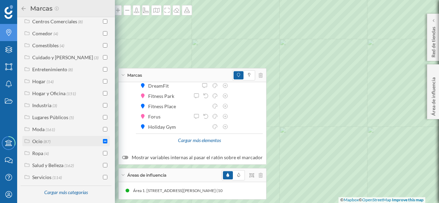
scroll to position [205, 0]
click at [44, 140] on span "(87)" at bounding box center [47, 140] width 7 height 6
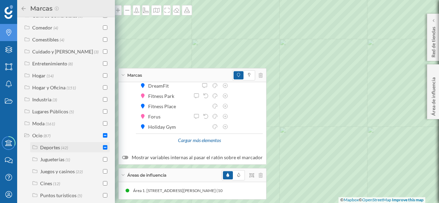
click at [56, 151] on div "Deportes" at bounding box center [50, 148] width 20 height 6
click at [57, 150] on div "Deportes" at bounding box center [50, 148] width 20 height 6
click at [61, 163] on div "Gimnasios" at bounding box center [59, 160] width 22 height 6
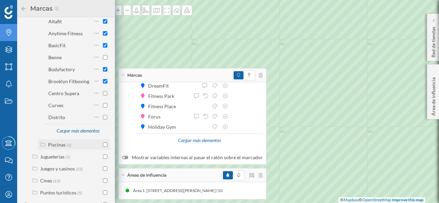
scroll to position [376, 0]
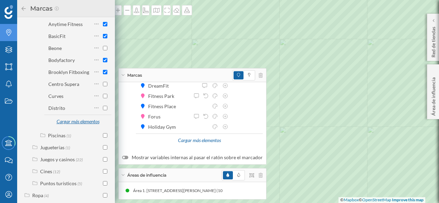
click at [67, 127] on div "Cargar más elementos" at bounding box center [77, 122] width 51 height 10
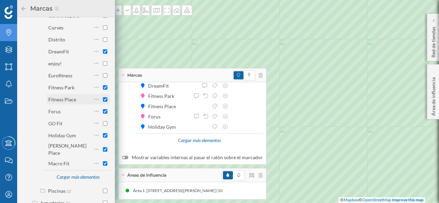
scroll to position [479, 0]
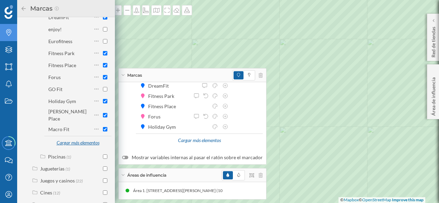
click at [71, 144] on div "Cargar más elementos" at bounding box center [77, 143] width 51 height 10
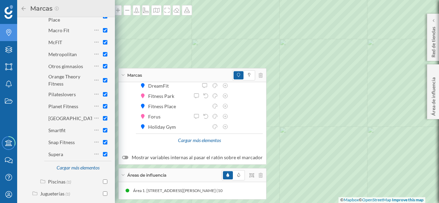
scroll to position [582, 0]
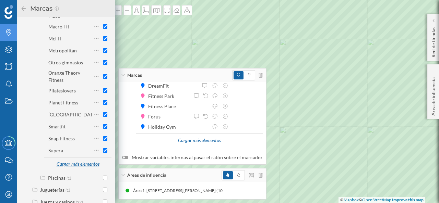
click at [69, 165] on div "Cargar más elementos" at bounding box center [77, 165] width 51 height 10
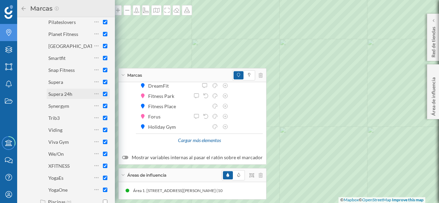
scroll to position [719, 0]
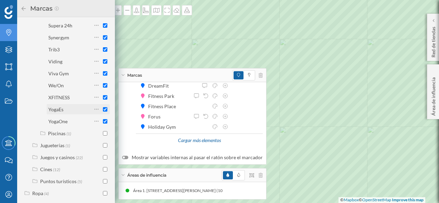
click at [104, 110] on input "checkbox" at bounding box center [105, 109] width 4 height 4
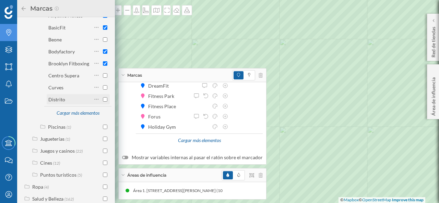
scroll to position [355, 0]
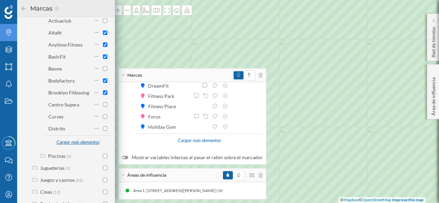
click at [66, 147] on div "Cargar más elementos" at bounding box center [77, 143] width 51 height 10
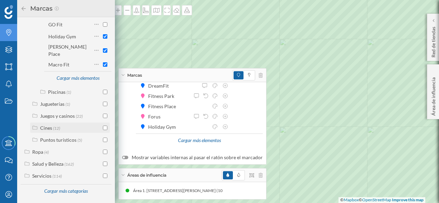
scroll to position [510, 0]
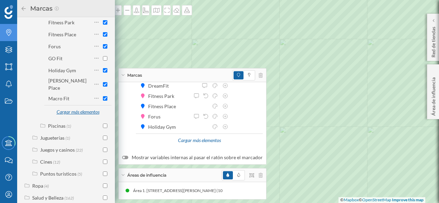
click at [65, 114] on div "Cargar más elementos" at bounding box center [77, 112] width 51 height 10
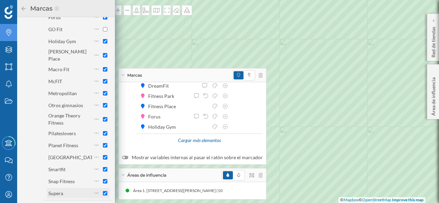
scroll to position [579, 0]
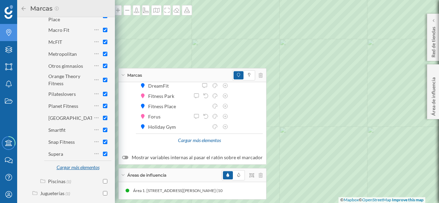
click at [78, 166] on div "Cargar más elementos" at bounding box center [77, 168] width 51 height 10
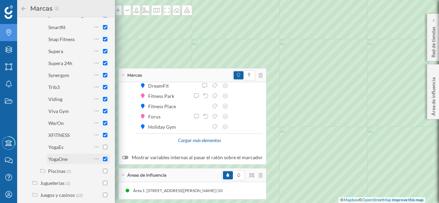
click at [103, 159] on input "checkbox" at bounding box center [105, 159] width 4 height 4
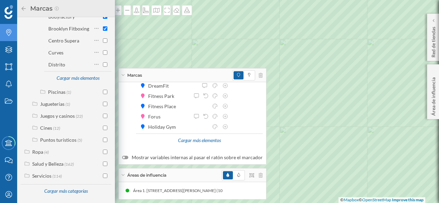
scroll to position [424, 0]
click at [25, 7] on icon at bounding box center [24, 8] width 6 height 5
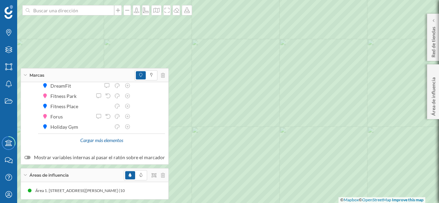
click at [28, 74] on div "Marcas" at bounding box center [95, 76] width 148 height 14
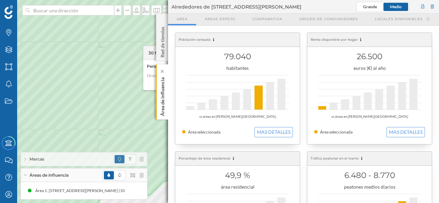
click at [165, 97] on p "Área de influencia" at bounding box center [162, 96] width 7 height 42
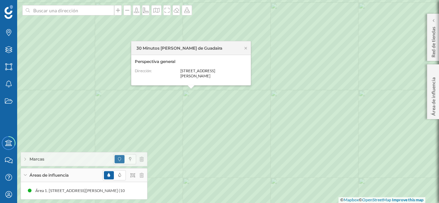
click at [246, 49] on icon at bounding box center [246, 48] width 2 height 2
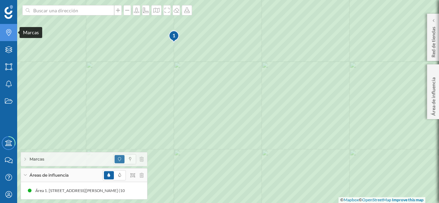
drag, startPoint x: 7, startPoint y: 34, endPoint x: 16, endPoint y: 34, distance: 9.6
click at [7, 34] on icon at bounding box center [8, 32] width 5 height 7
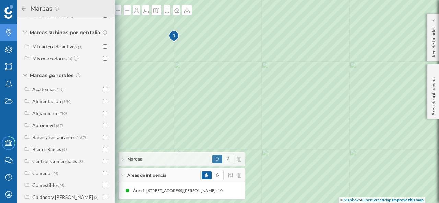
scroll to position [84, 0]
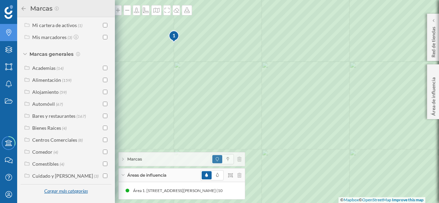
click at [57, 192] on div "Cargar más categorías" at bounding box center [66, 192] width 52 height 10
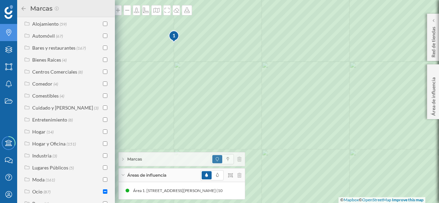
scroll to position [205, 0]
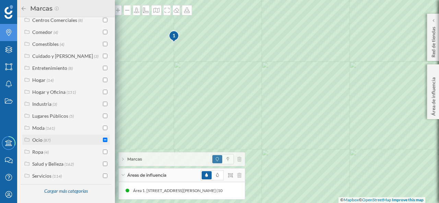
click at [45, 140] on span "(87)" at bounding box center [47, 140] width 7 height 6
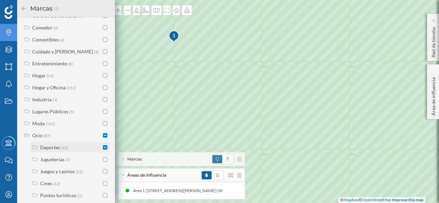
click at [58, 151] on div "Deportes" at bounding box center [50, 148] width 20 height 6
click at [59, 163] on div "Gimnasios" at bounding box center [59, 160] width 22 height 6
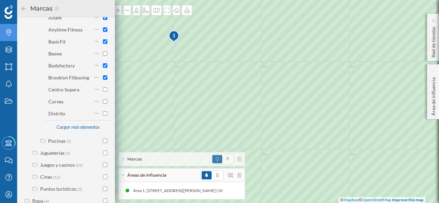
scroll to position [410, 0]
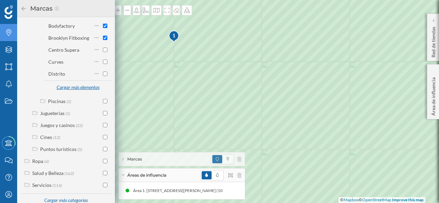
click at [71, 88] on div "Cargar más elementos" at bounding box center [77, 88] width 51 height 10
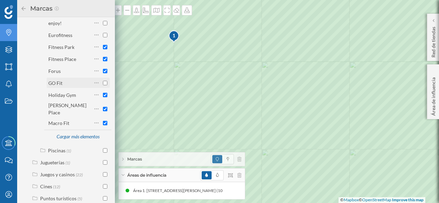
scroll to position [513, 0]
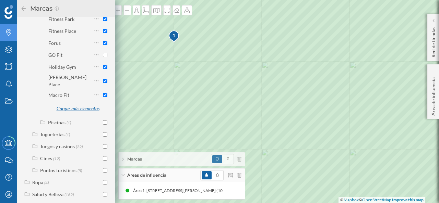
click at [73, 105] on div "Cargar más elementos" at bounding box center [77, 109] width 51 height 10
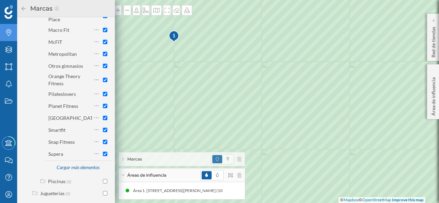
scroll to position [616, 0]
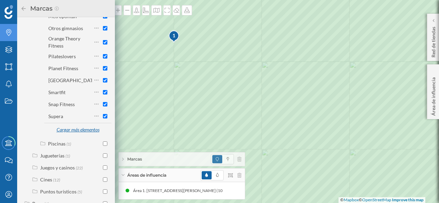
click at [76, 132] on div "Cargar más elementos" at bounding box center [77, 130] width 51 height 10
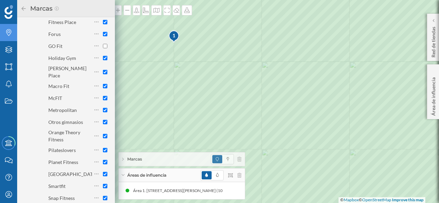
scroll to position [513, 0]
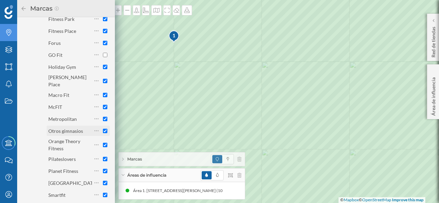
click at [104, 131] on input "checkbox" at bounding box center [105, 131] width 4 height 4
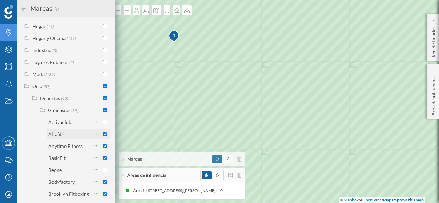
scroll to position [275, 0]
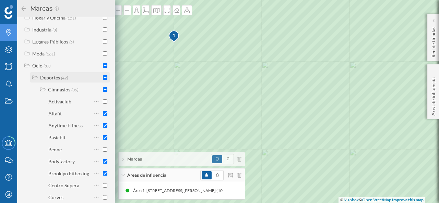
click at [104, 80] on input "checkbox" at bounding box center [105, 77] width 4 height 4
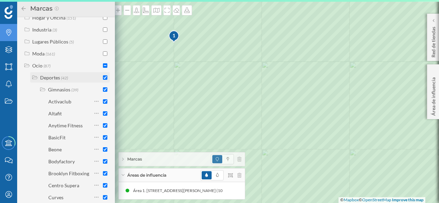
click at [103, 80] on input "checkbox" at bounding box center [105, 77] width 4 height 4
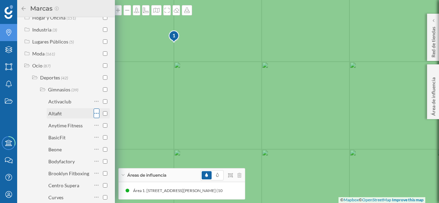
scroll to position [309, 0]
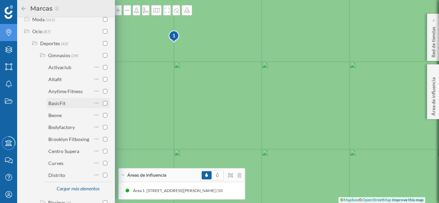
click at [104, 106] on input "checkbox" at bounding box center [105, 103] width 4 height 4
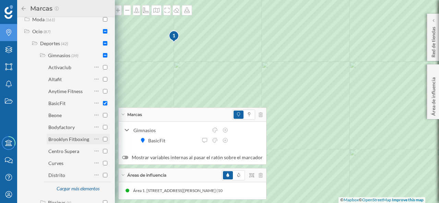
click at [104, 142] on input "checkbox" at bounding box center [105, 139] width 4 height 4
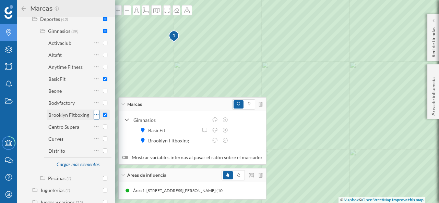
scroll to position [343, 0]
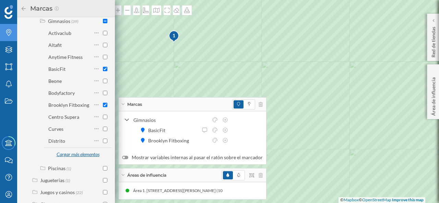
click at [85, 158] on div "Cargar más elementos" at bounding box center [77, 155] width 51 height 10
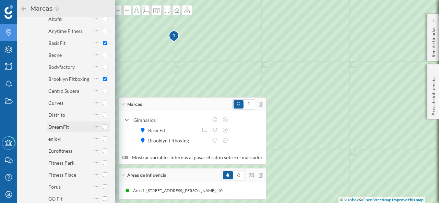
scroll to position [377, 0]
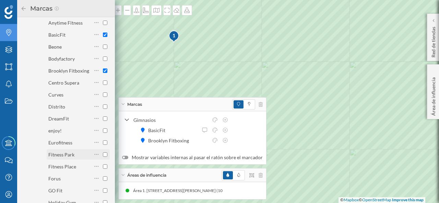
click at [103, 157] on input "checkbox" at bounding box center [105, 155] width 4 height 4
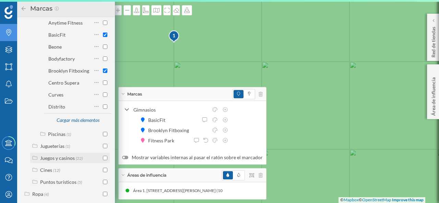
scroll to position [412, 0]
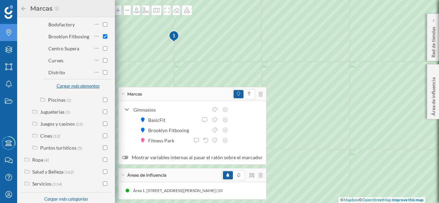
click at [80, 92] on div "Cargar más elementos" at bounding box center [77, 86] width 51 height 10
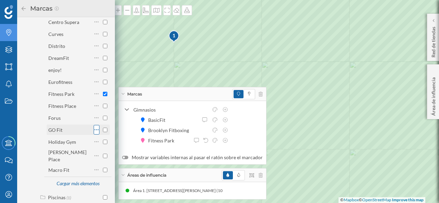
scroll to position [446, 0]
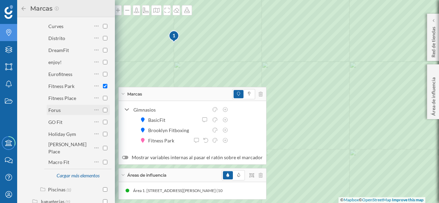
click at [104, 113] on input "checkbox" at bounding box center [105, 110] width 4 height 4
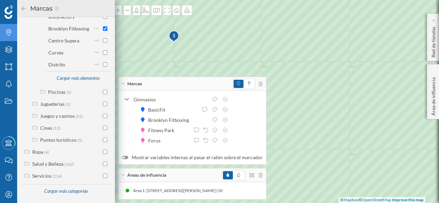
scroll to position [424, 0]
click at [80, 79] on div "Cargar más elementos" at bounding box center [77, 78] width 51 height 10
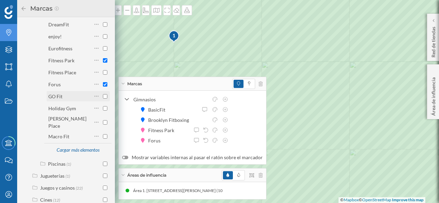
scroll to position [480, 0]
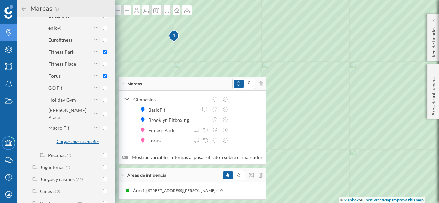
click at [81, 142] on div "Cargar más elementos" at bounding box center [77, 142] width 51 height 10
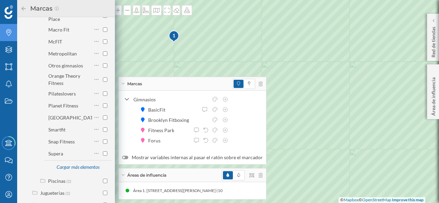
scroll to position [583, 0]
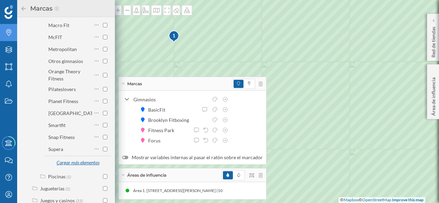
click at [77, 164] on div "Cargar más elementos" at bounding box center [77, 163] width 51 height 10
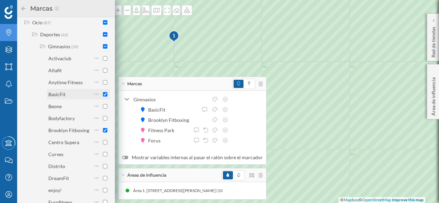
scroll to position [240, 0]
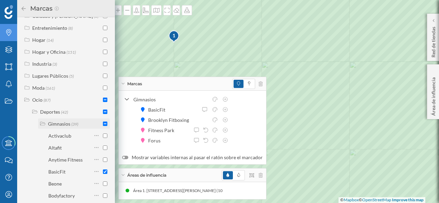
click at [104, 126] on input "checkbox" at bounding box center [105, 124] width 4 height 4
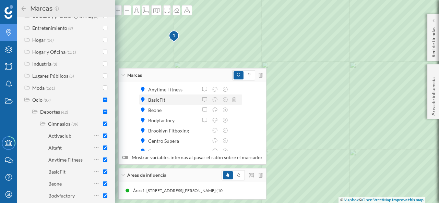
scroll to position [67, 0]
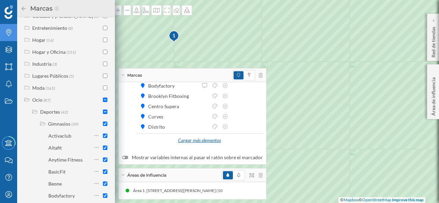
click at [198, 141] on div "Cargar más elementos" at bounding box center [199, 141] width 51 height 10
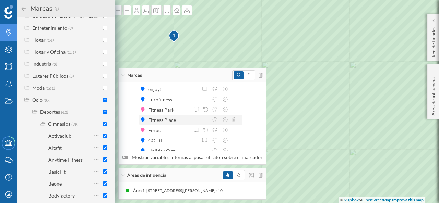
scroll to position [136, 0]
click at [124, 76] on icon at bounding box center [123, 75] width 4 height 2
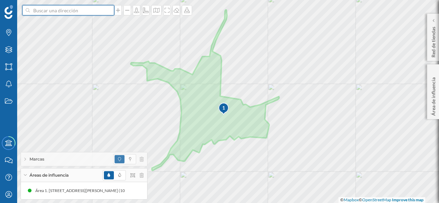
click at [87, 11] on input at bounding box center [68, 10] width 77 height 10
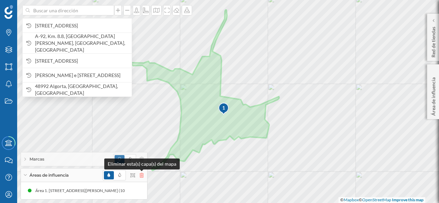
click at [141, 175] on icon at bounding box center [142, 175] width 4 height 5
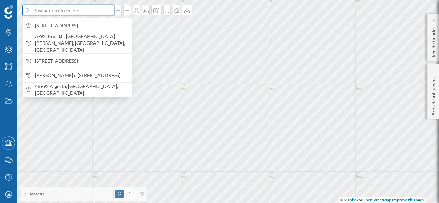
click at [53, 11] on input at bounding box center [68, 10] width 77 height 10
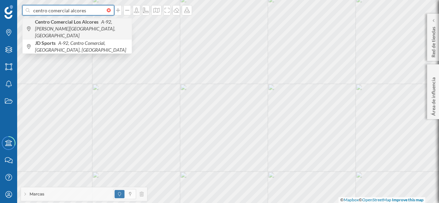
type input "centro comercial alcores"
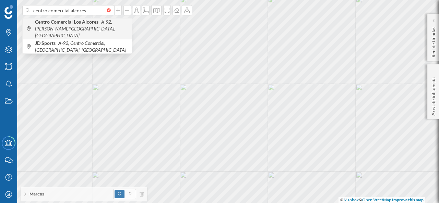
click at [77, 27] on span "Centro Comercial [GEOGRAPHIC_DATA] A-92, [PERSON_NAME][GEOGRAPHIC_DATA], [GEOGR…" at bounding box center [81, 29] width 93 height 21
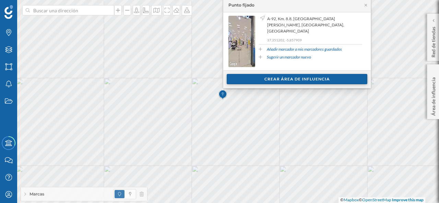
click at [315, 77] on div "Crear área de influencia" at bounding box center [297, 79] width 141 height 10
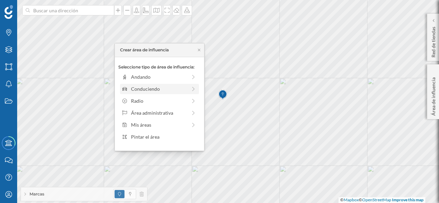
click at [138, 86] on div "Conduciendo" at bounding box center [159, 88] width 56 height 7
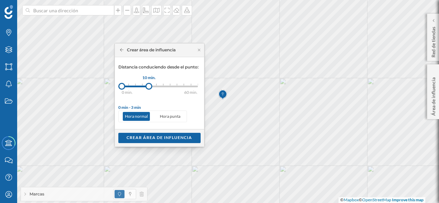
drag, startPoint x: 128, startPoint y: 87, endPoint x: 149, endPoint y: 88, distance: 20.6
click at [149, 88] on div at bounding box center [148, 86] width 7 height 7
click at [151, 136] on div "Crear área de influencia" at bounding box center [159, 138] width 82 height 10
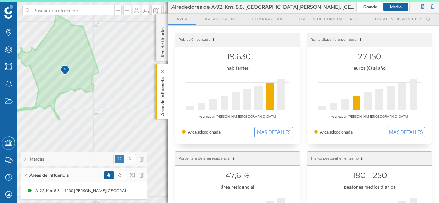
click at [167, 97] on div "Área de influencia" at bounding box center [162, 92] width 12 height 55
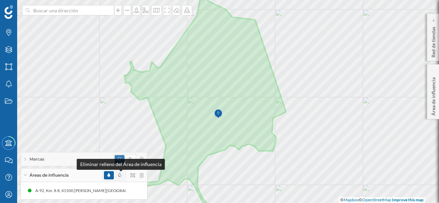
click at [120, 176] on icon at bounding box center [119, 175] width 3 height 4
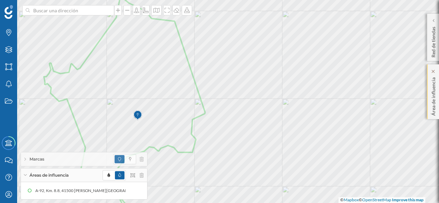
click at [436, 90] on p "Área de influencia" at bounding box center [433, 95] width 7 height 41
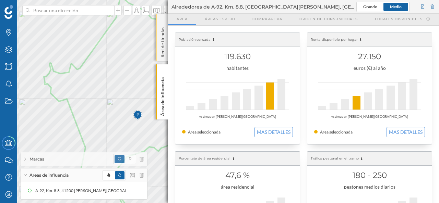
click at [161, 31] on p "Red de tiendas" at bounding box center [162, 41] width 7 height 34
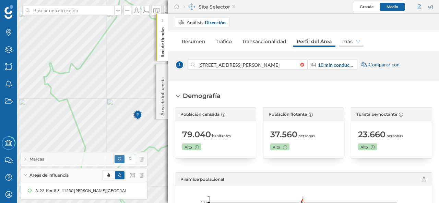
click at [356, 42] on icon at bounding box center [358, 41] width 4 height 5
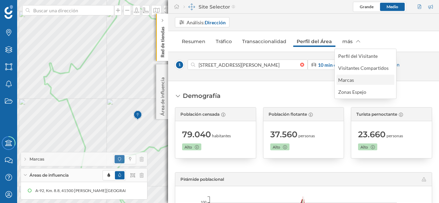
click at [381, 78] on div "Marcas" at bounding box center [365, 80] width 54 height 7
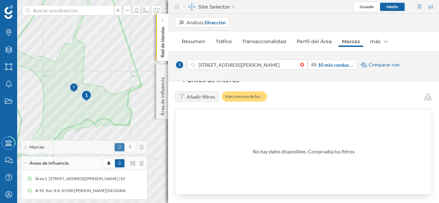
scroll to position [21, 0]
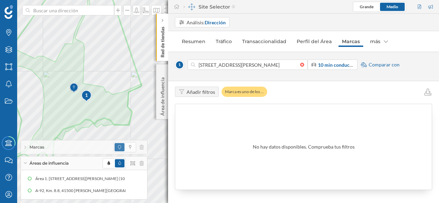
click at [379, 64] on span "Comparar con" at bounding box center [384, 64] width 31 height 7
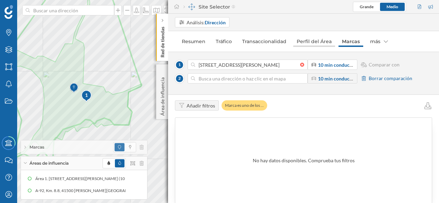
click at [313, 42] on link "Perfil del Área" at bounding box center [314, 41] width 42 height 11
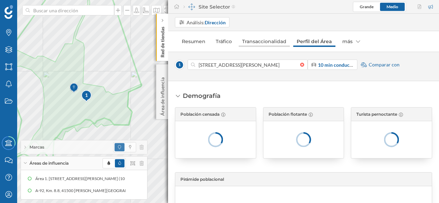
click at [276, 44] on link "Transaccionalidad" at bounding box center [264, 41] width 51 height 11
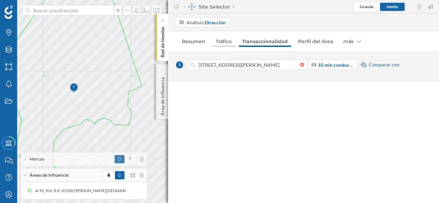
click at [213, 43] on link "Tráfico" at bounding box center [223, 41] width 23 height 11
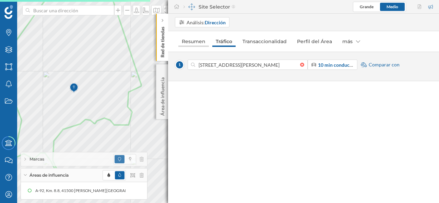
click at [197, 44] on link "Resumen" at bounding box center [193, 41] width 31 height 11
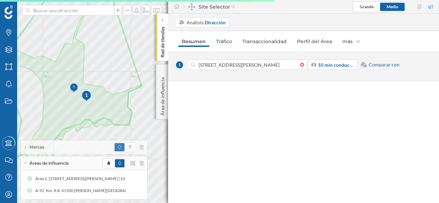
click at [203, 7] on div "Site Selector" at bounding box center [210, 6] width 52 height 7
click at [194, 7] on img at bounding box center [191, 6] width 7 height 7
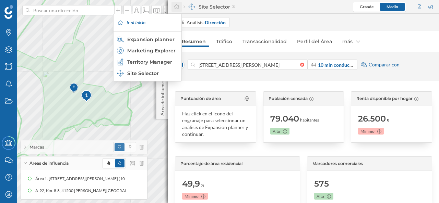
click at [178, 5] on icon at bounding box center [177, 6] width 6 height 5
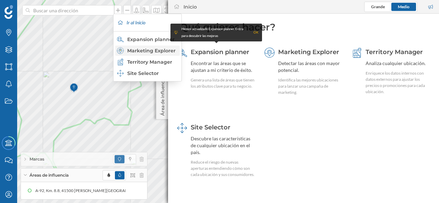
click at [157, 52] on div "Marketing Explorer" at bounding box center [147, 50] width 60 height 7
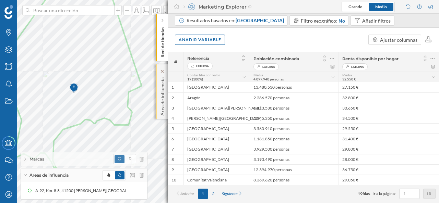
click at [160, 90] on p "Área de influencia" at bounding box center [162, 95] width 7 height 41
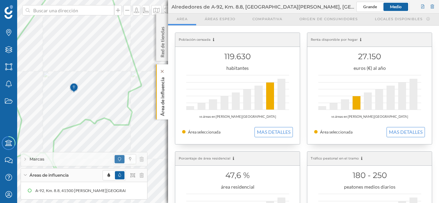
click at [161, 97] on p "Área de influencia" at bounding box center [162, 96] width 7 height 42
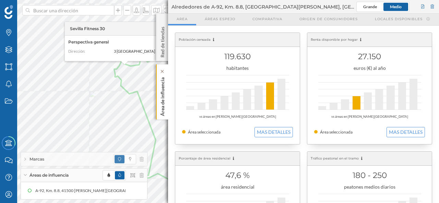
click at [164, 92] on p "Área de influencia" at bounding box center [162, 96] width 7 height 42
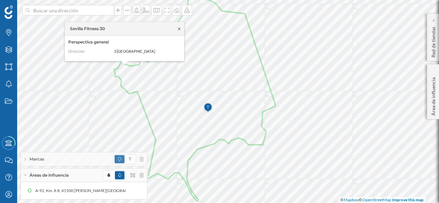
click at [181, 30] on icon at bounding box center [179, 29] width 5 height 4
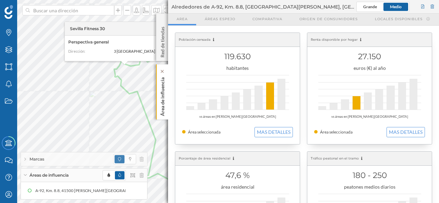
click at [159, 88] on div "Área de influencia" at bounding box center [162, 92] width 12 height 55
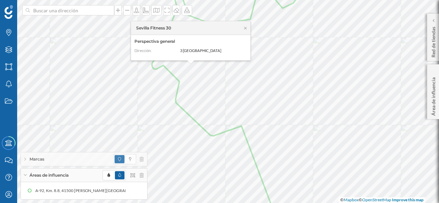
click at [60, 156] on div "Marcas" at bounding box center [84, 160] width 126 height 14
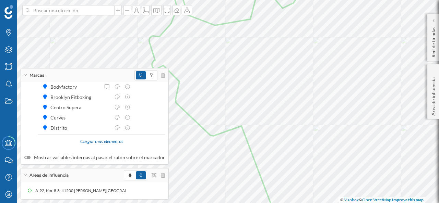
scroll to position [67, 0]
click at [93, 140] on div "Cargar más elementos" at bounding box center [101, 141] width 51 height 10
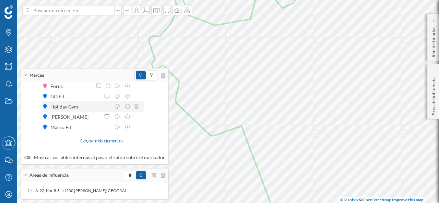
scroll to position [170, 0]
click at [102, 141] on div "Cargar más elementos" at bounding box center [101, 141] width 51 height 10
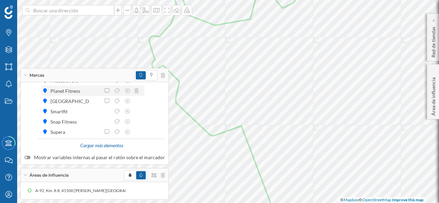
scroll to position [273, 0]
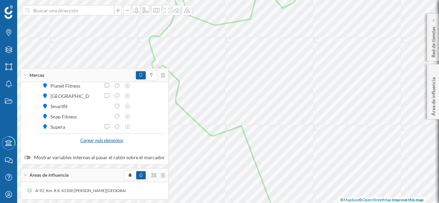
click at [99, 142] on div "Cargar más elementos" at bounding box center [101, 141] width 51 height 10
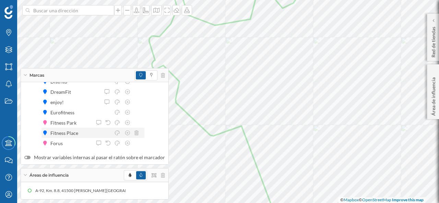
scroll to position [112, 0]
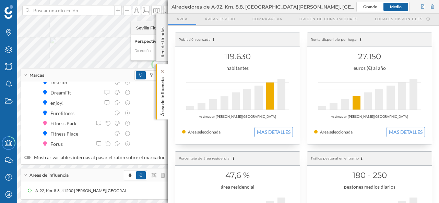
click at [164, 92] on p "Área de influencia" at bounding box center [162, 96] width 7 height 42
click at [163, 95] on p "Área de influencia" at bounding box center [162, 96] width 7 height 42
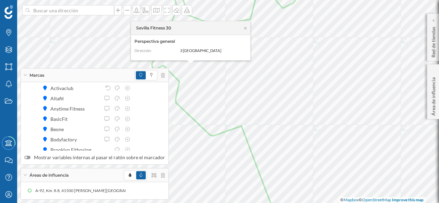
scroll to position [9, 0]
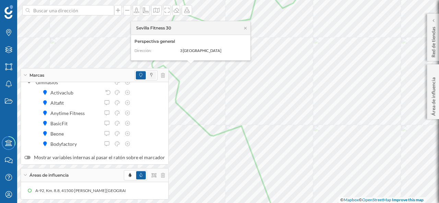
click at [150, 78] on span at bounding box center [151, 75] width 9 height 8
click at [139, 77] on icon at bounding box center [140, 75] width 3 height 4
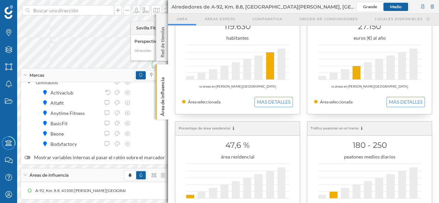
scroll to position [0, 0]
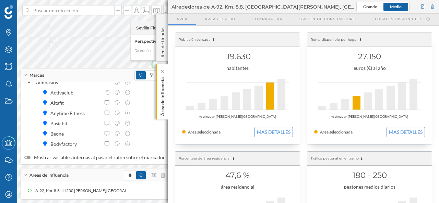
click at [161, 96] on p "Área de influencia" at bounding box center [162, 96] width 7 height 42
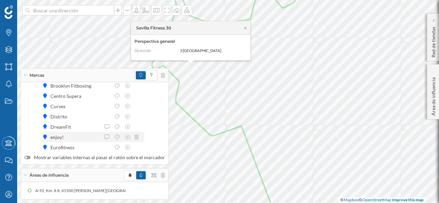
scroll to position [112, 0]
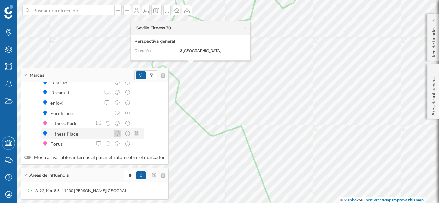
click at [117, 133] on icon at bounding box center [117, 133] width 5 height 5
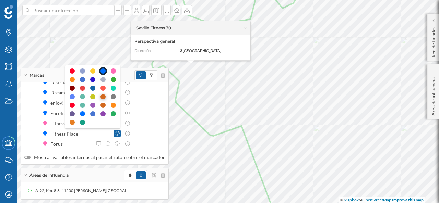
click at [104, 98] on div at bounding box center [103, 96] width 5 height 5
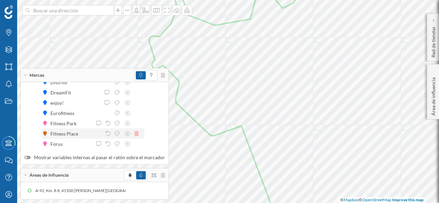
click at [135, 136] on icon at bounding box center [137, 133] width 4 height 5
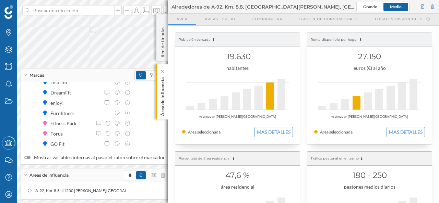
click at [160, 91] on p "Área de influencia" at bounding box center [162, 96] width 7 height 42
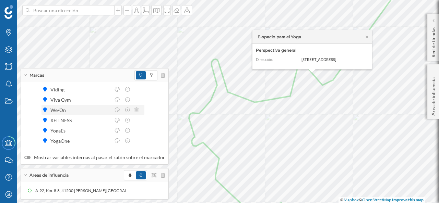
scroll to position [341, 0]
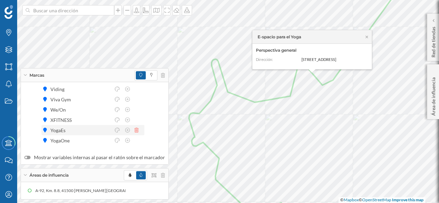
click at [136, 131] on icon at bounding box center [137, 130] width 4 height 5
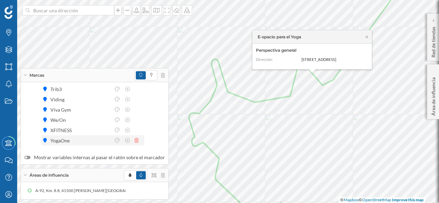
click at [138, 141] on icon at bounding box center [137, 140] width 4 height 5
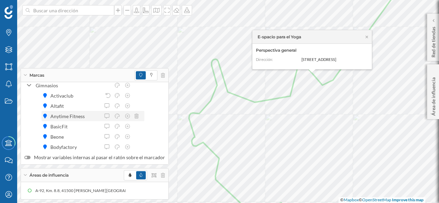
scroll to position [0, 0]
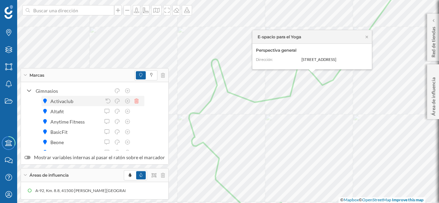
click at [137, 101] on icon at bounding box center [137, 101] width 4 height 5
click at [138, 100] on icon at bounding box center [137, 101] width 4 height 5
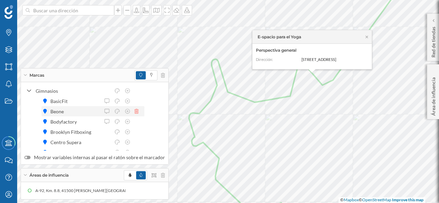
click at [137, 112] on icon at bounding box center [137, 111] width 4 height 5
click at [137, 113] on icon at bounding box center [137, 111] width 4 height 5
click at [137, 121] on icon at bounding box center [137, 121] width 4 height 5
click at [136, 132] on icon at bounding box center [137, 132] width 4 height 5
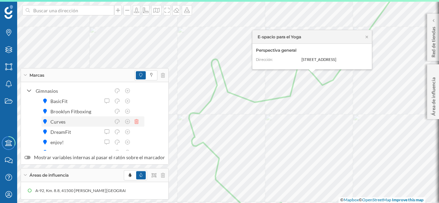
click at [136, 122] on icon at bounding box center [137, 121] width 4 height 5
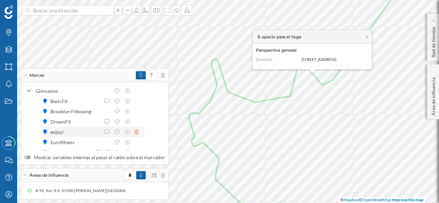
click at [137, 132] on icon at bounding box center [137, 132] width 4 height 5
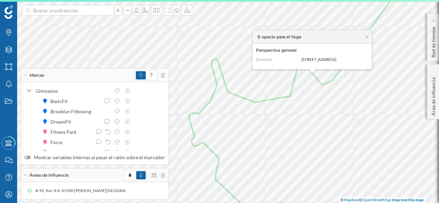
scroll to position [34, 0]
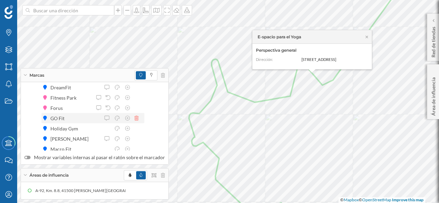
click at [137, 119] on icon at bounding box center [137, 118] width 4 height 5
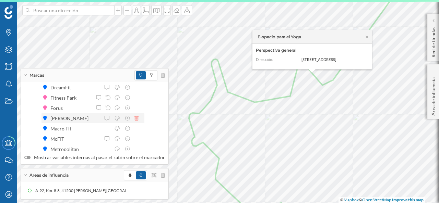
click at [136, 119] on icon at bounding box center [137, 118] width 4 height 5
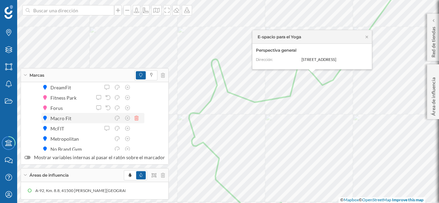
click at [136, 120] on icon at bounding box center [137, 118] width 4 height 5
click at [137, 119] on icon at bounding box center [137, 118] width 4 height 5
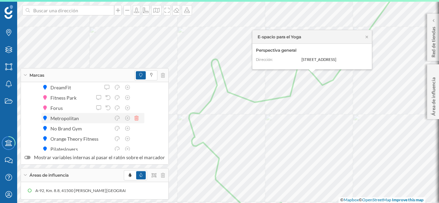
click at [137, 120] on icon at bounding box center [137, 118] width 4 height 5
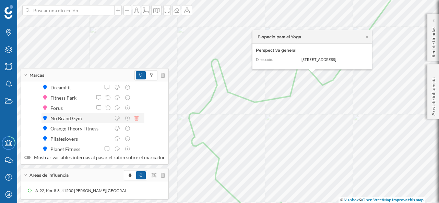
click at [137, 121] on icon at bounding box center [137, 118] width 4 height 5
click at [136, 120] on icon at bounding box center [137, 118] width 4 height 5
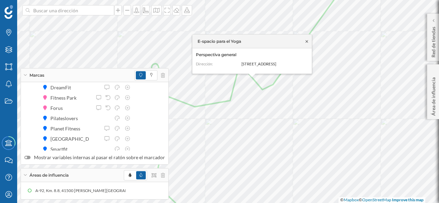
click at [308, 40] on icon at bounding box center [307, 41] width 2 height 2
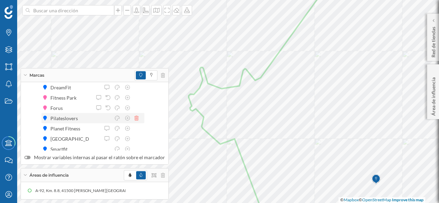
click at [137, 118] on icon at bounding box center [137, 118] width 4 height 5
click at [136, 118] on icon at bounding box center [137, 118] width 4 height 5
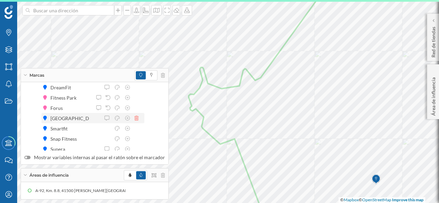
click at [137, 120] on icon at bounding box center [137, 118] width 4 height 5
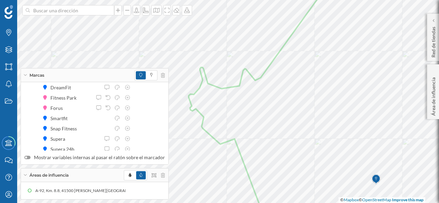
click at [137, 120] on icon at bounding box center [137, 118] width 4 height 5
click at [137, 119] on icon at bounding box center [137, 118] width 4 height 5
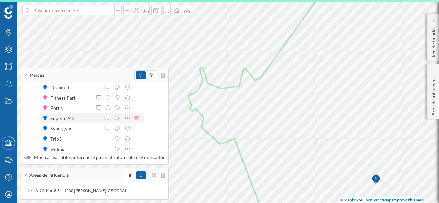
click at [137, 119] on icon at bounding box center [137, 118] width 4 height 5
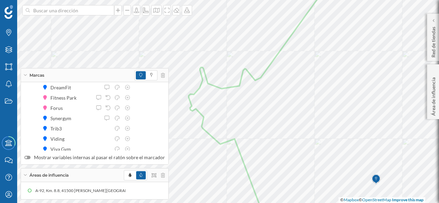
click at [137, 119] on icon at bounding box center [137, 118] width 4 height 5
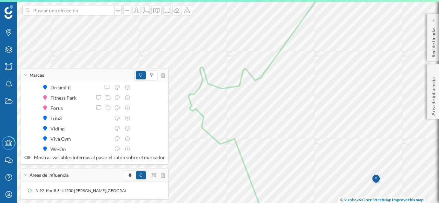
click at [137, 119] on icon at bounding box center [137, 118] width 4 height 5
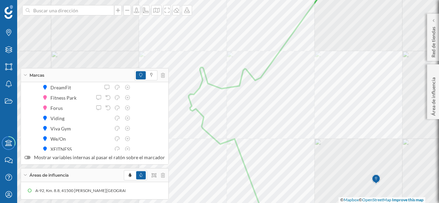
click at [137, 119] on icon at bounding box center [137, 118] width 4 height 5
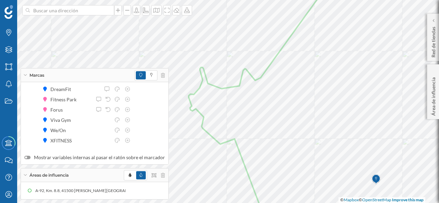
scroll to position [33, 0]
click at [136, 130] on icon at bounding box center [137, 130] width 4 height 5
click at [137, 140] on icon at bounding box center [137, 140] width 4 height 5
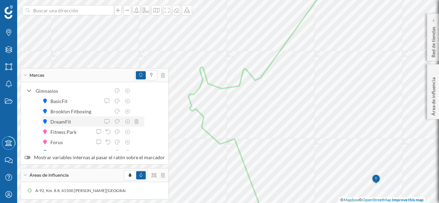
scroll to position [12, 0]
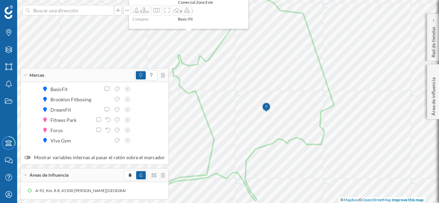
click at [23, 75] on icon at bounding box center [25, 75] width 4 height 2
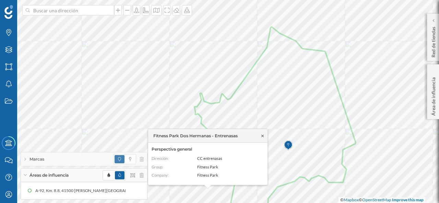
click at [261, 138] on icon at bounding box center [262, 136] width 5 height 4
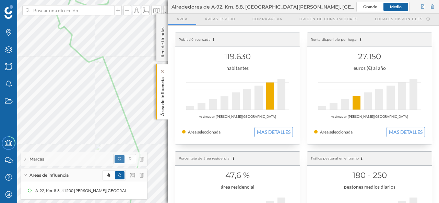
click at [162, 98] on p "Área de influencia" at bounding box center [162, 96] width 7 height 42
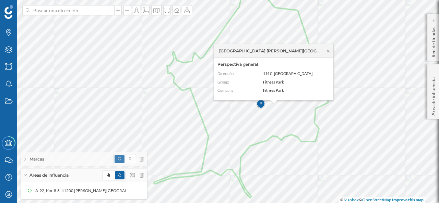
click at [330, 51] on icon at bounding box center [328, 51] width 5 height 4
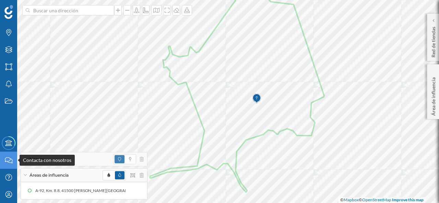
click at [6, 165] on div "Contacta con nosotros" at bounding box center [8, 160] width 17 height 17
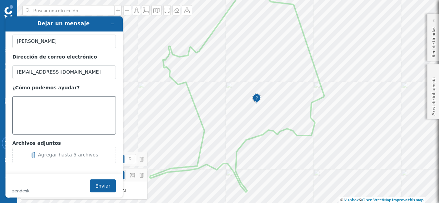
scroll to position [17, 0]
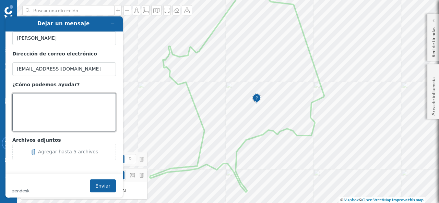
click at [55, 101] on textarea "¿Cómo podemos ayudar?" at bounding box center [64, 112] width 104 height 38
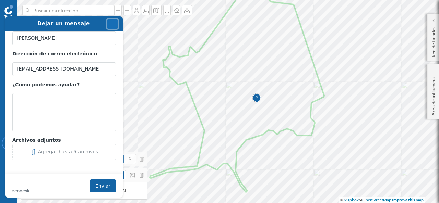
click at [113, 25] on icon "Minimizar widget" at bounding box center [112, 24] width 5 height 5
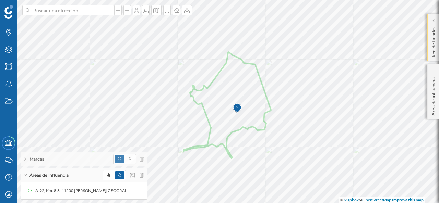
click at [434, 40] on p "Red de tiendas" at bounding box center [433, 41] width 7 height 34
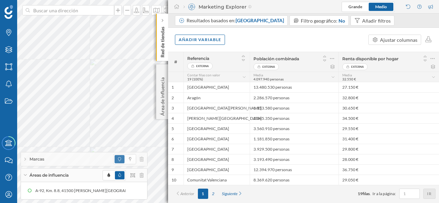
click at [159, 48] on p "Red de tiendas" at bounding box center [162, 41] width 7 height 34
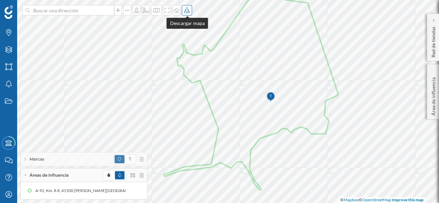
click at [185, 9] on icon at bounding box center [187, 10] width 7 height 5
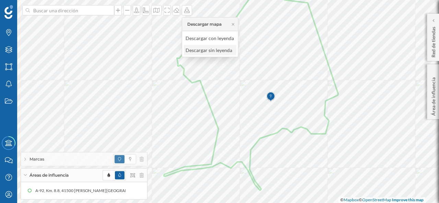
click at [224, 51] on div "Descargar sin leyenda" at bounding box center [210, 50] width 48 height 7
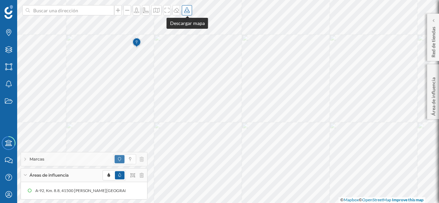
click at [190, 11] on icon at bounding box center [187, 10] width 7 height 5
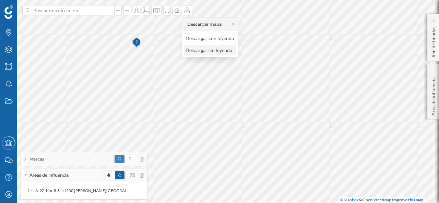
click at [214, 51] on div "Descargar sin leyenda" at bounding box center [210, 50] width 48 height 7
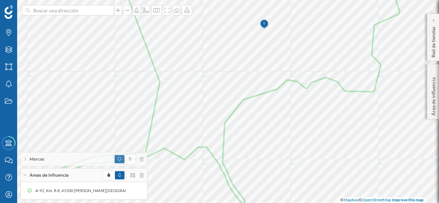
click at [24, 159] on div "Marcas" at bounding box center [84, 160] width 126 height 14
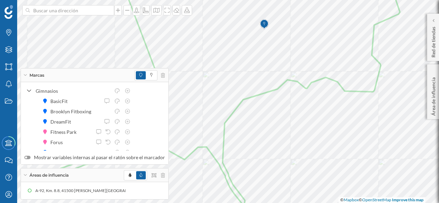
click at [24, 78] on div "Marcas" at bounding box center [95, 76] width 148 height 14
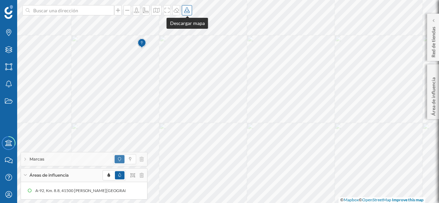
click at [187, 9] on icon at bounding box center [187, 10] width 7 height 5
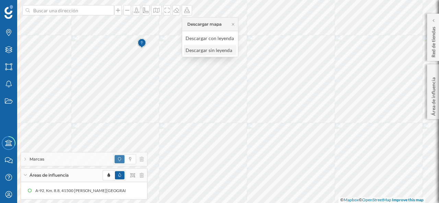
click at [211, 51] on div "Descargar sin leyenda" at bounding box center [210, 50] width 48 height 7
